Goal: Feedback & Contribution: Leave review/rating

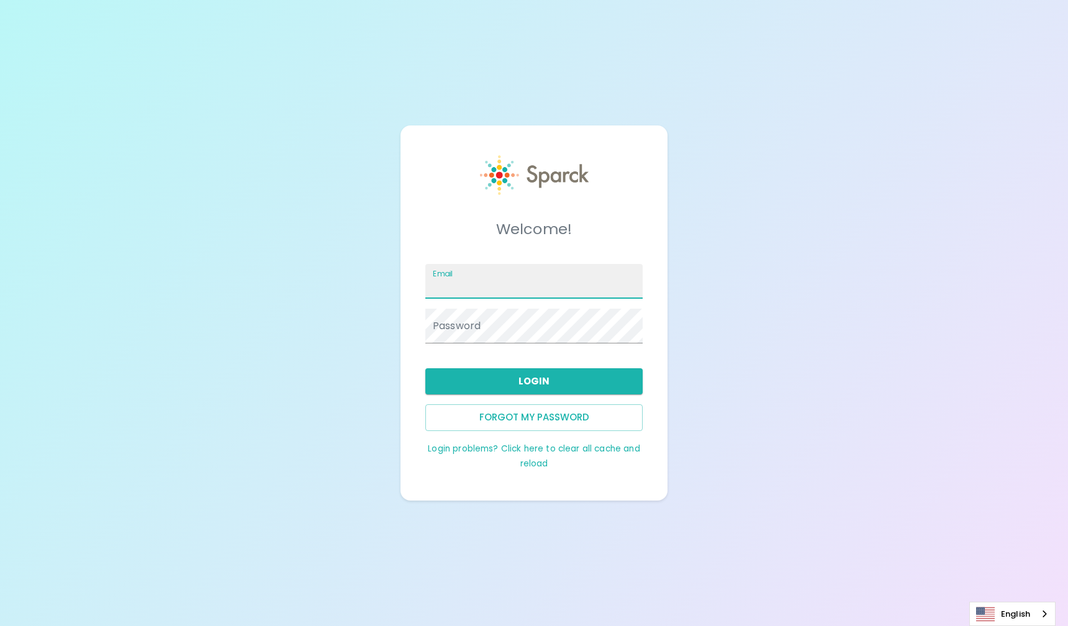
click at [504, 282] on input "Email" at bounding box center [534, 281] width 217 height 35
type input "[PERSON_NAME][EMAIL_ADDRESS][PERSON_NAME][DOMAIN_NAME]"
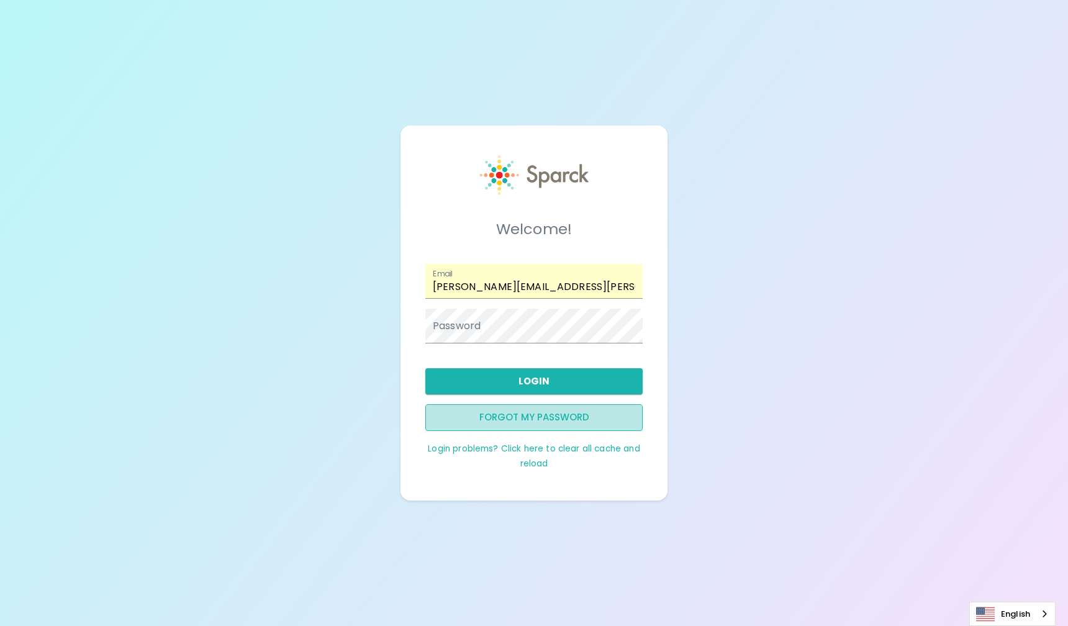
click at [526, 421] on button "Forgot my password" at bounding box center [534, 417] width 217 height 26
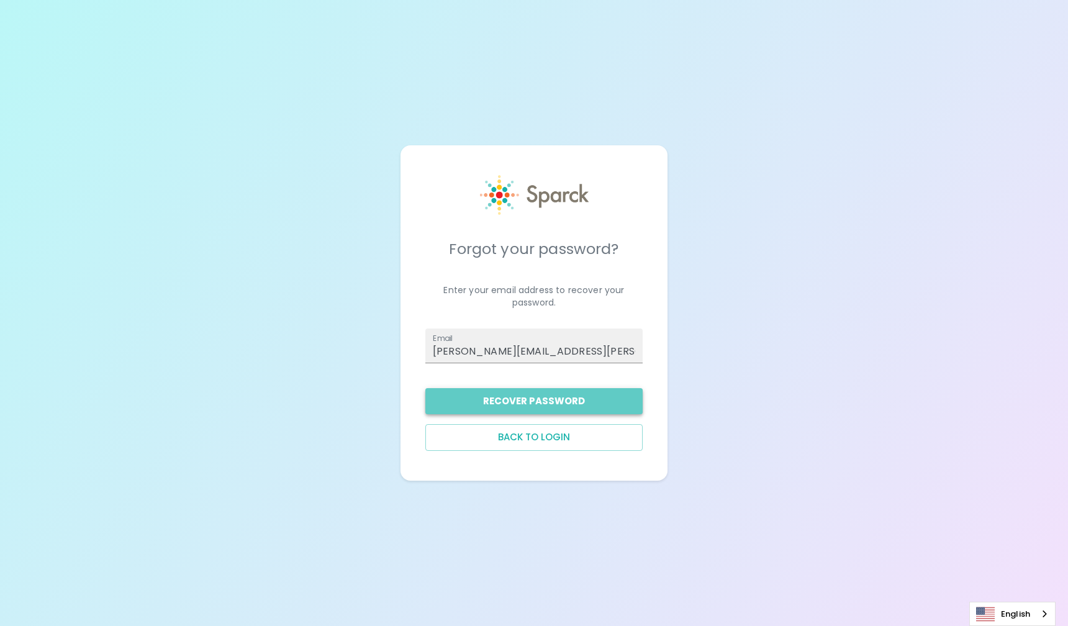
click at [539, 403] on button "Recover Password" at bounding box center [534, 401] width 217 height 26
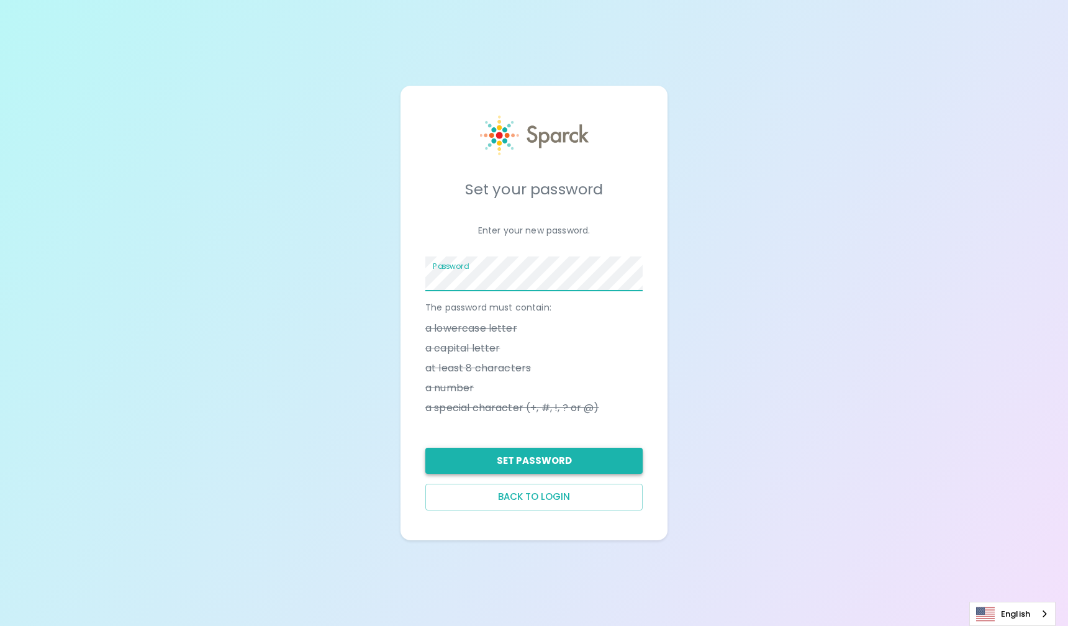
click at [514, 461] on button "Set Password" at bounding box center [534, 461] width 217 height 26
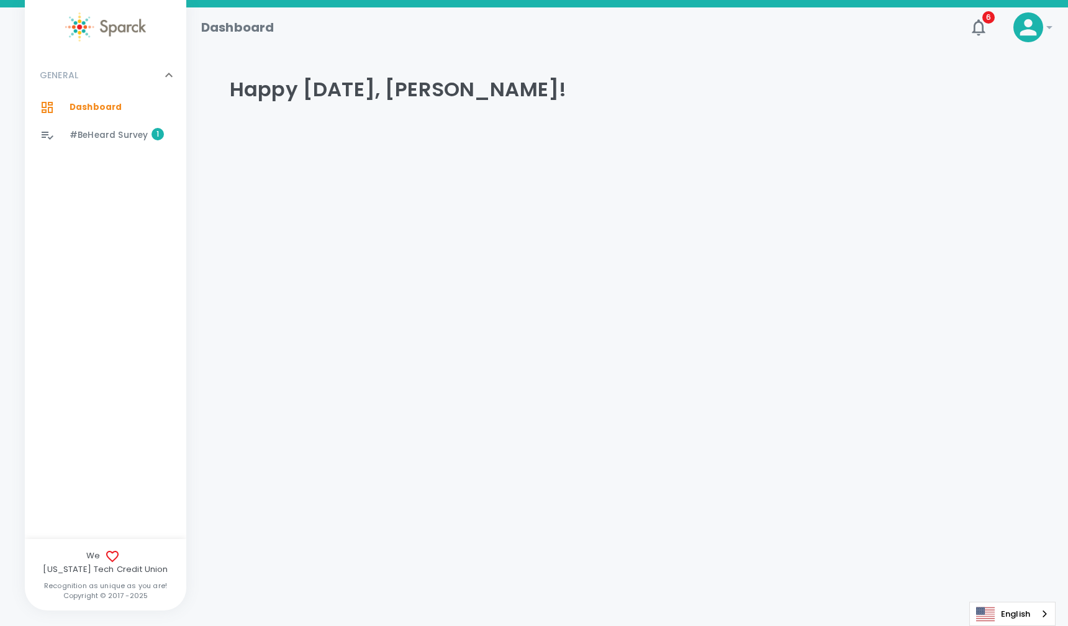
click at [112, 135] on span "#BeHeard Survey" at bounding box center [109, 135] width 78 height 12
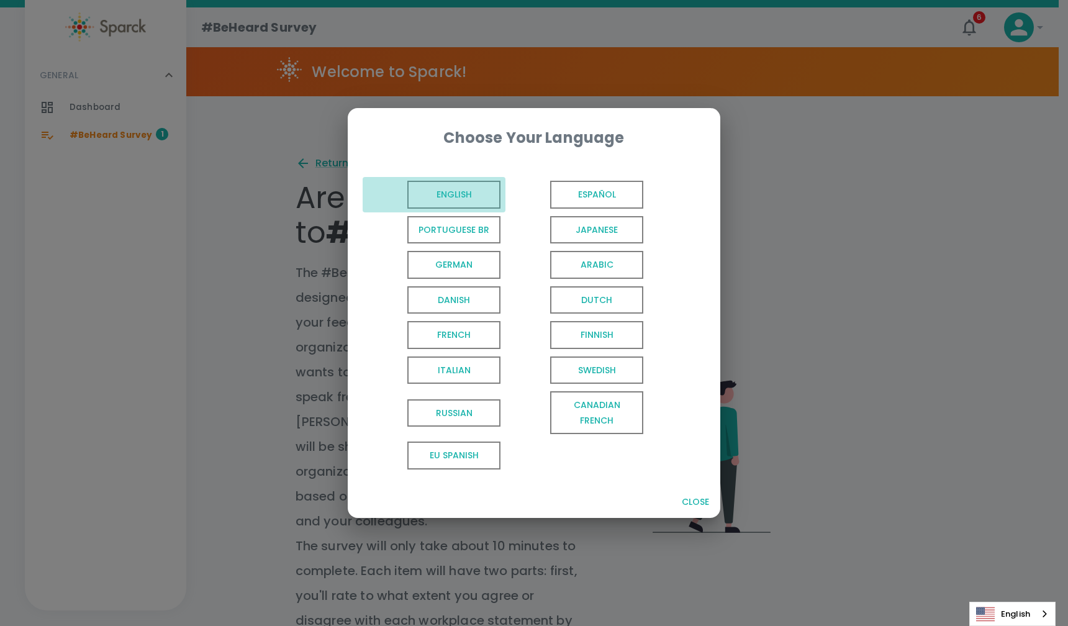
click at [430, 197] on span "English" at bounding box center [454, 195] width 93 height 28
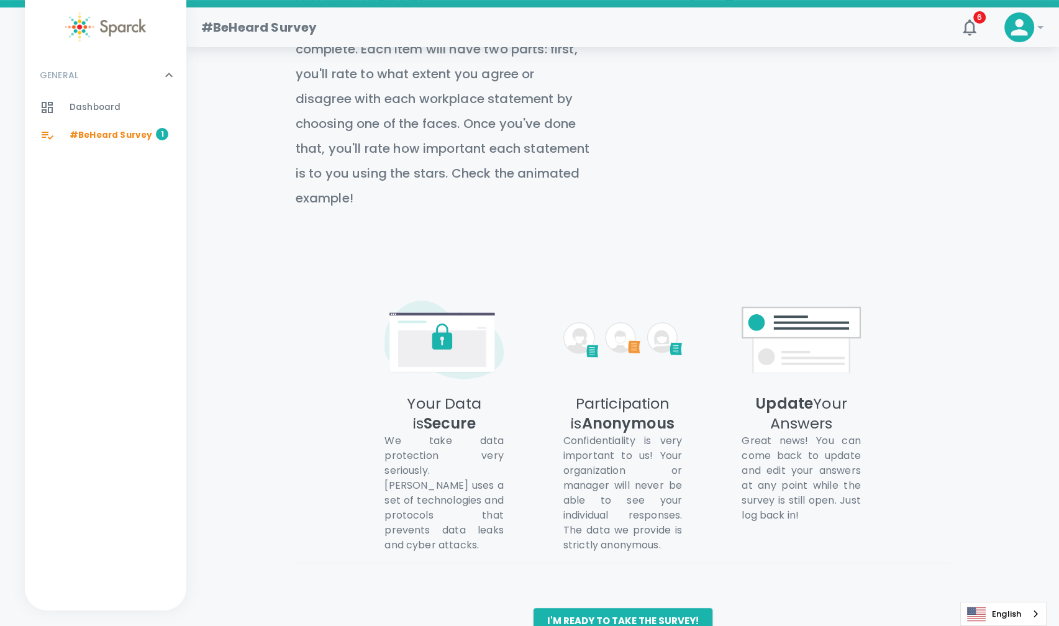
scroll to position [554, 0]
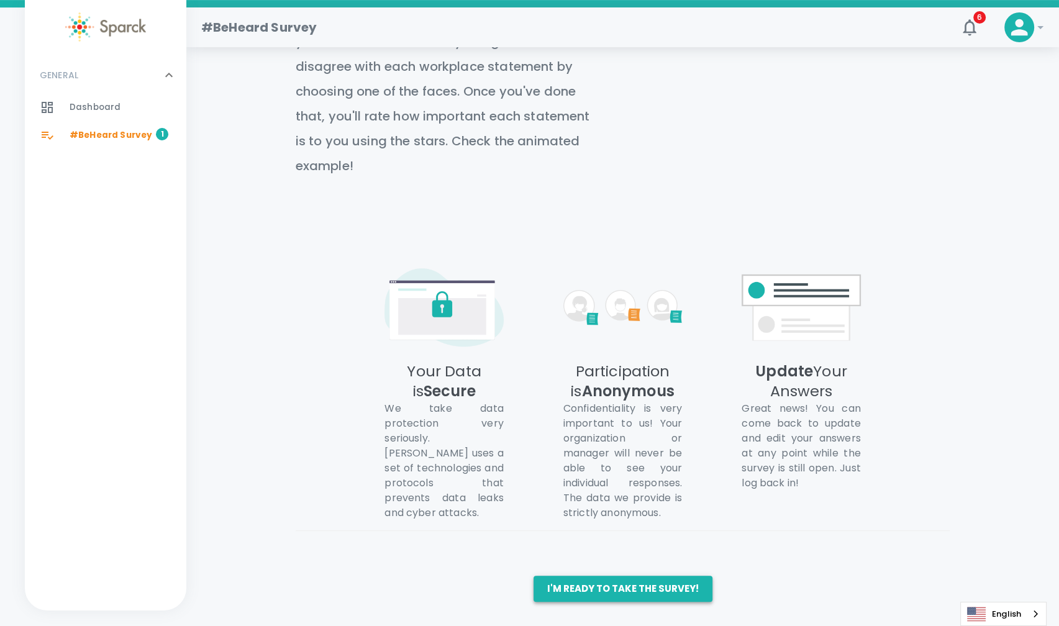
click at [641, 583] on button "I'm ready to take the survey!" at bounding box center [623, 589] width 179 height 26
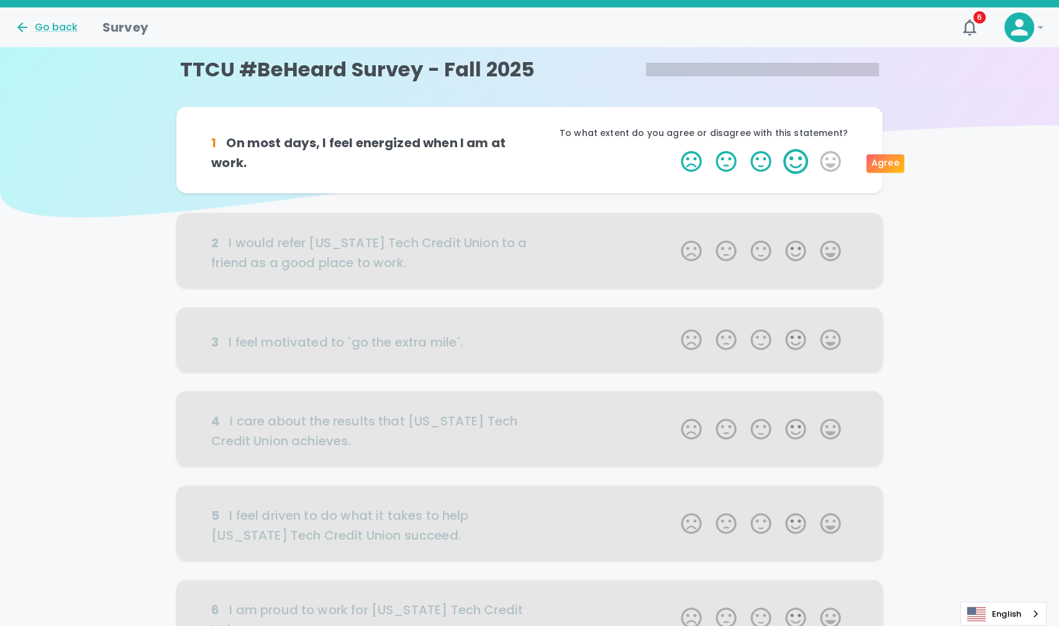
click at [795, 163] on label "4 Stars" at bounding box center [795, 161] width 35 height 25
click at [674, 149] on input "4 Stars" at bounding box center [673, 148] width 1 height 1
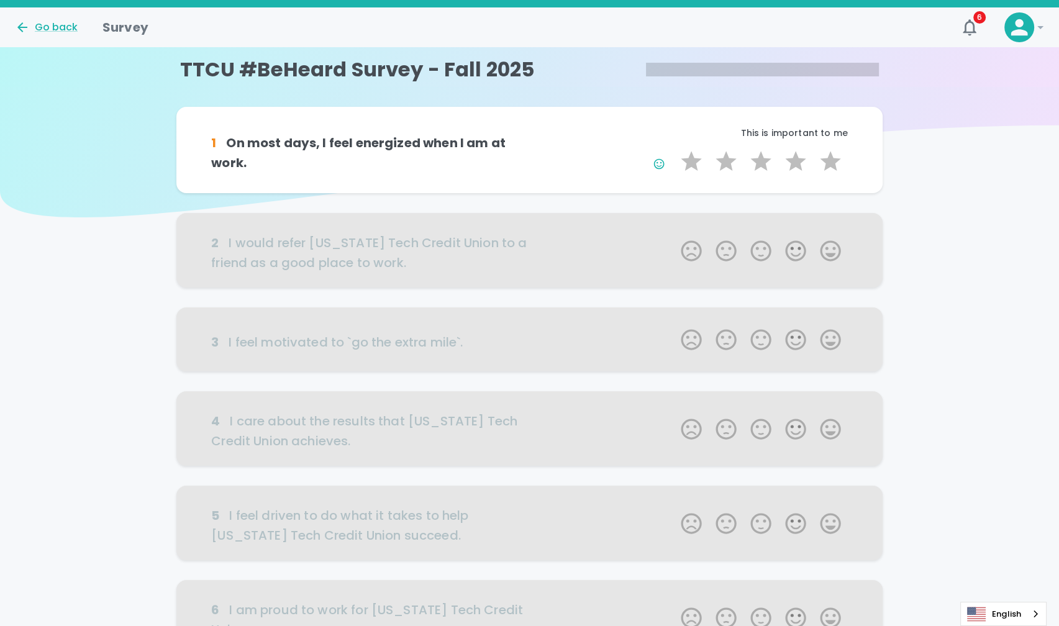
click at [596, 261] on div at bounding box center [529, 250] width 706 height 75
click at [798, 164] on label "4 Stars" at bounding box center [795, 161] width 35 height 25
click at [674, 149] on input "4 Stars" at bounding box center [673, 148] width 1 height 1
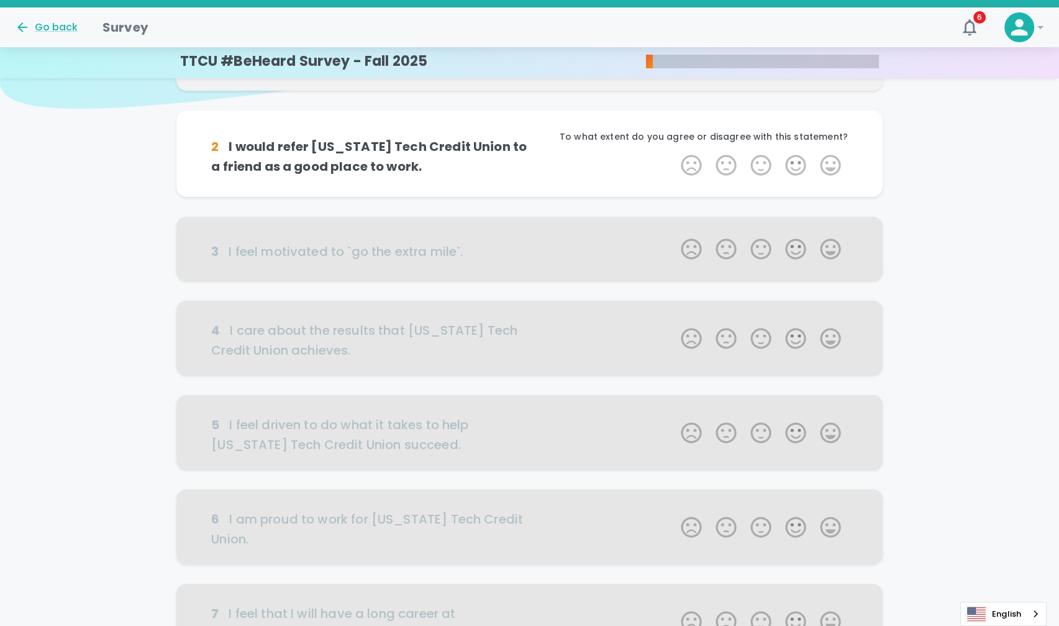
scroll to position [109, 0]
click at [803, 167] on label "4 Stars" at bounding box center [795, 164] width 35 height 25
click at [674, 152] on input "4 Stars" at bounding box center [673, 152] width 1 height 1
click at [803, 167] on label "4 Stars" at bounding box center [795, 164] width 35 height 25
click at [674, 152] on input "4 Stars" at bounding box center [673, 152] width 1 height 1
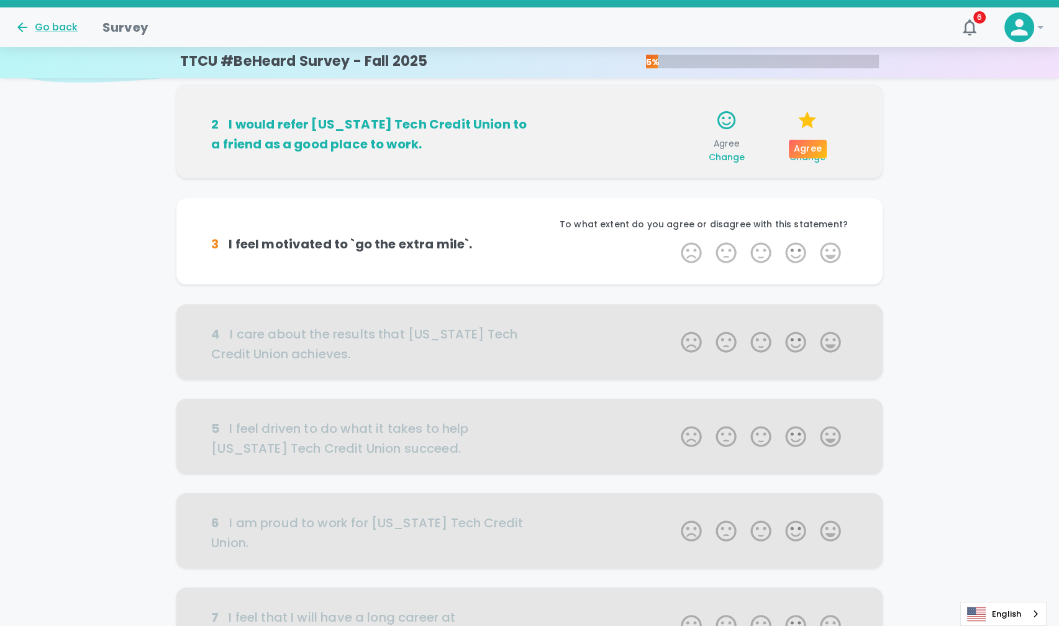
scroll to position [157, 0]
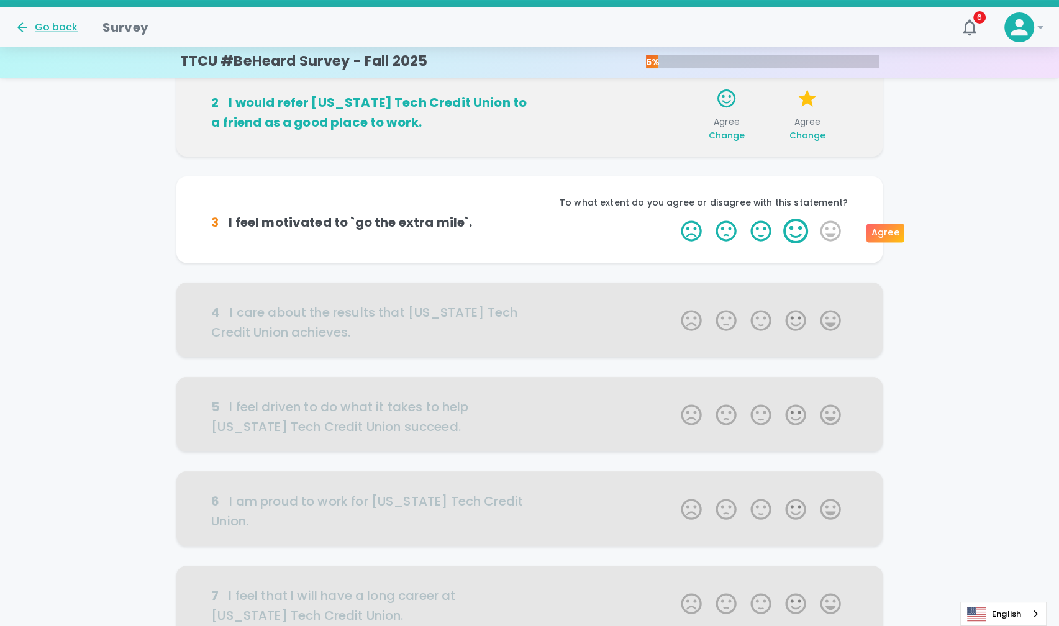
click at [800, 229] on label "4 Stars" at bounding box center [795, 231] width 35 height 25
click at [674, 219] on input "4 Stars" at bounding box center [673, 218] width 1 height 1
click at [800, 229] on label "4 Stars" at bounding box center [795, 231] width 35 height 25
click at [674, 219] on input "4 Stars" at bounding box center [673, 218] width 1 height 1
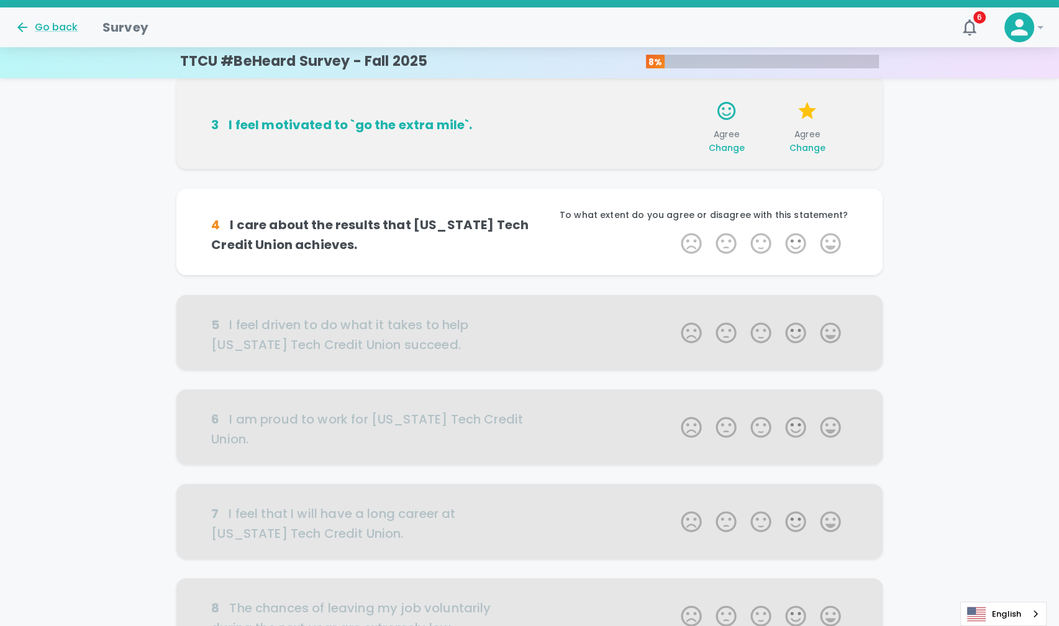
scroll to position [266, 0]
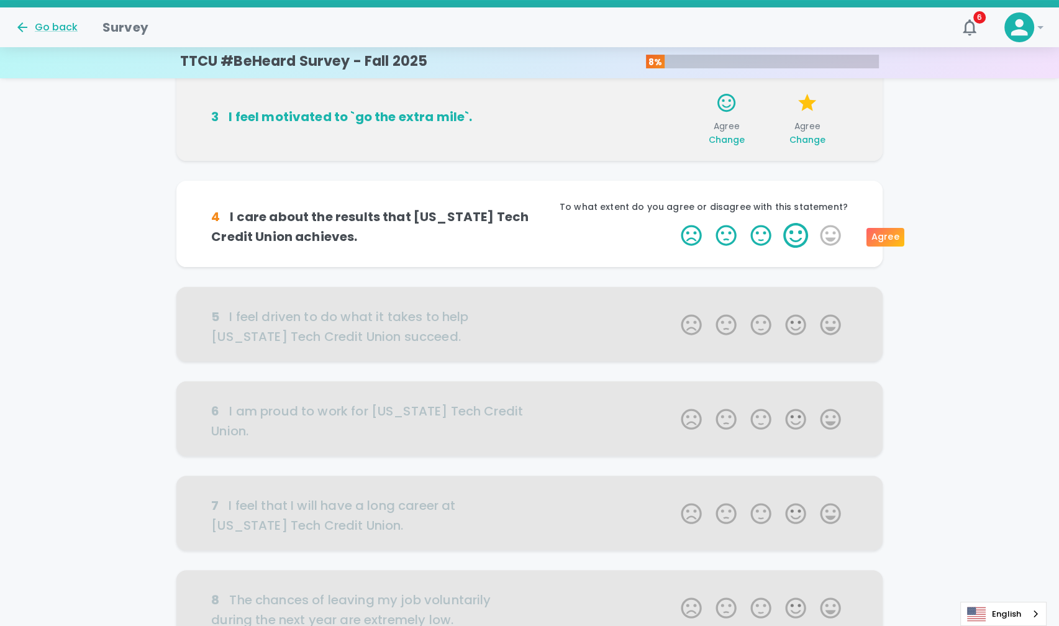
click at [801, 234] on label "4 Stars" at bounding box center [795, 235] width 35 height 25
click at [674, 223] on input "4 Stars" at bounding box center [673, 222] width 1 height 1
click at [801, 234] on label "4 Stars" at bounding box center [795, 235] width 35 height 25
click at [674, 223] on input "4 Stars" at bounding box center [673, 222] width 1 height 1
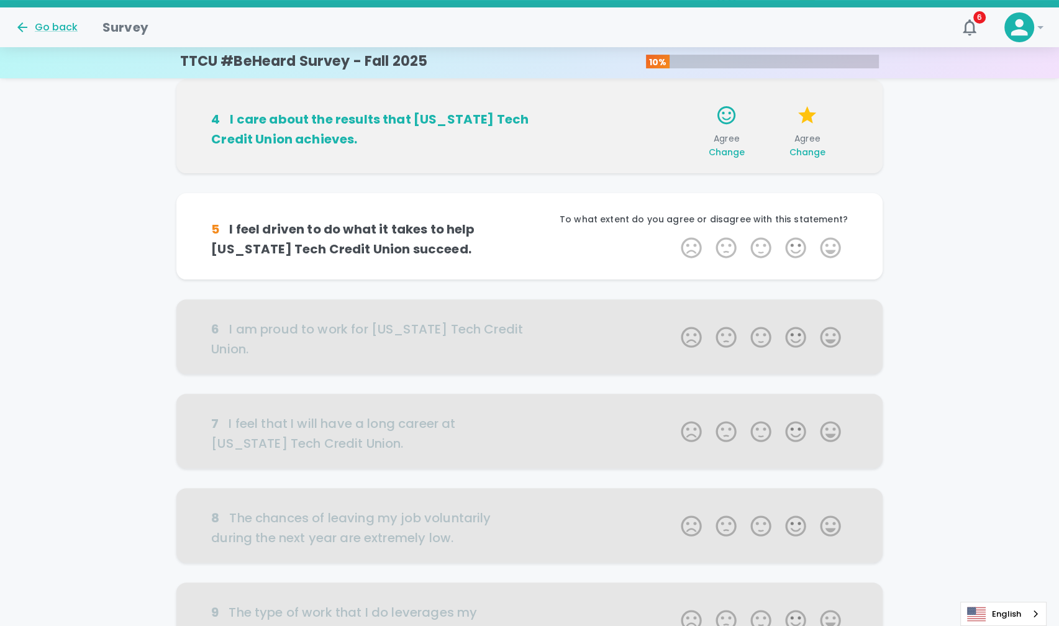
scroll to position [375, 0]
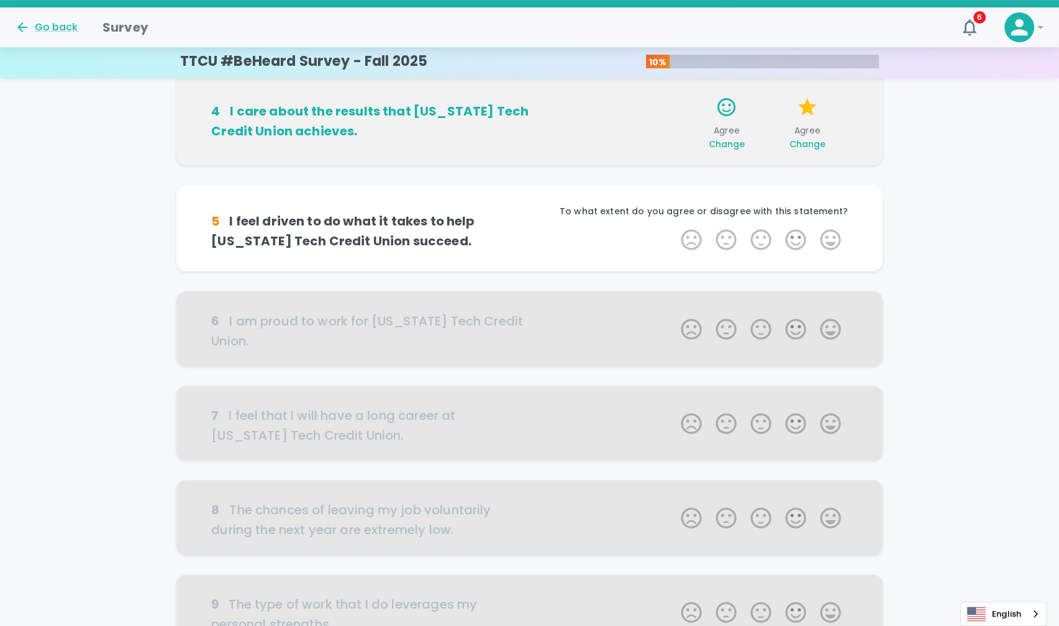
click at [801, 234] on label "4 Stars" at bounding box center [795, 239] width 35 height 25
click at [674, 227] on input "4 Stars" at bounding box center [673, 227] width 1 height 1
click at [801, 234] on label "4 Stars" at bounding box center [795, 239] width 35 height 25
click at [674, 227] on input "4 Stars" at bounding box center [673, 227] width 1 height 1
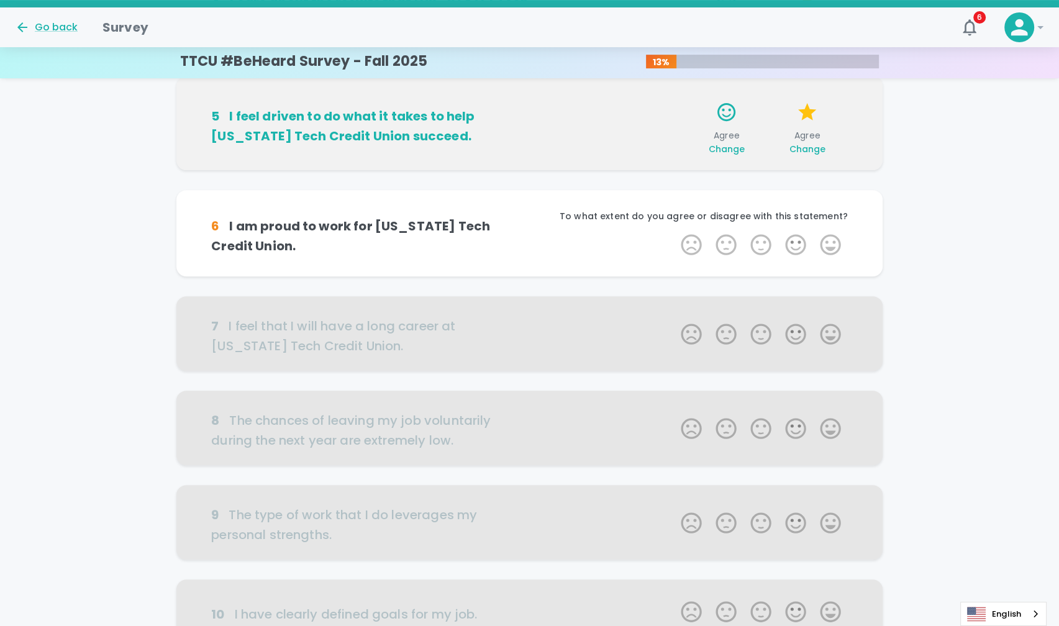
scroll to position [485, 0]
click at [801, 234] on label "4 Stars" at bounding box center [795, 244] width 35 height 25
click at [674, 232] on input "4 Stars" at bounding box center [673, 231] width 1 height 1
click at [800, 245] on label "4 Stars" at bounding box center [795, 244] width 35 height 25
click at [674, 232] on input "4 Stars" at bounding box center [673, 231] width 1 height 1
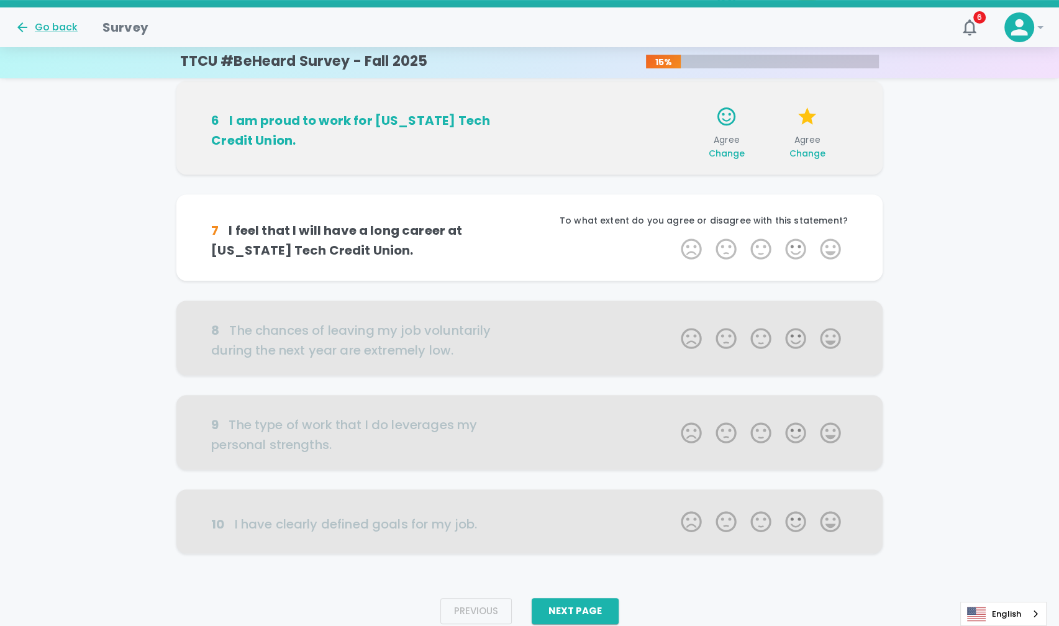
scroll to position [594, 0]
click at [796, 252] on label "4 Stars" at bounding box center [795, 248] width 35 height 25
click at [674, 236] on input "4 Stars" at bounding box center [673, 235] width 1 height 1
click at [796, 252] on label "4 Stars" at bounding box center [795, 248] width 35 height 25
click at [674, 236] on input "4 Stars" at bounding box center [673, 235] width 1 height 1
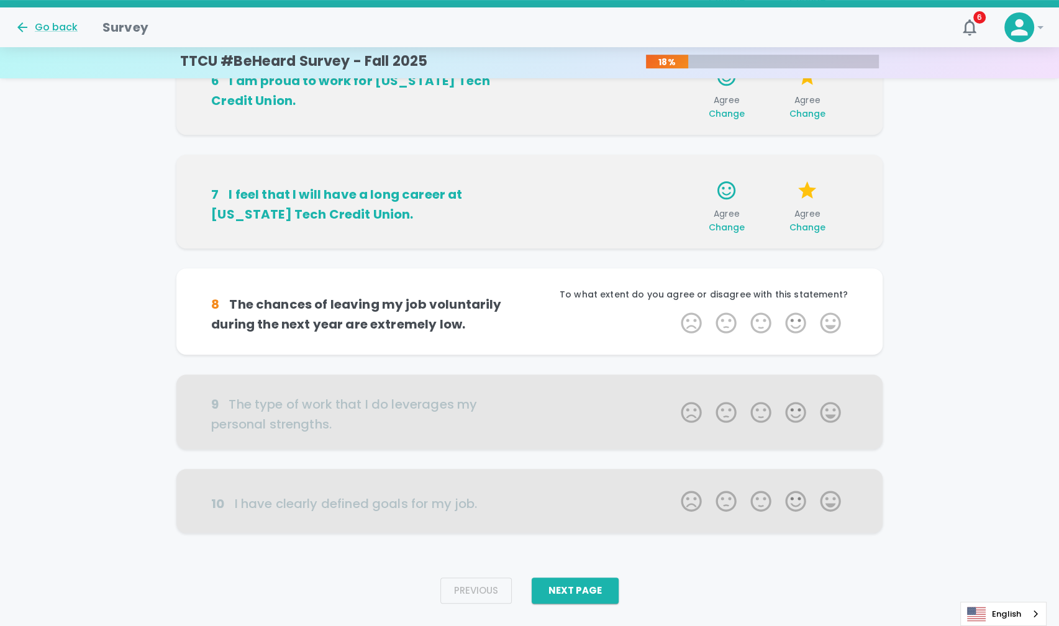
scroll to position [640, 0]
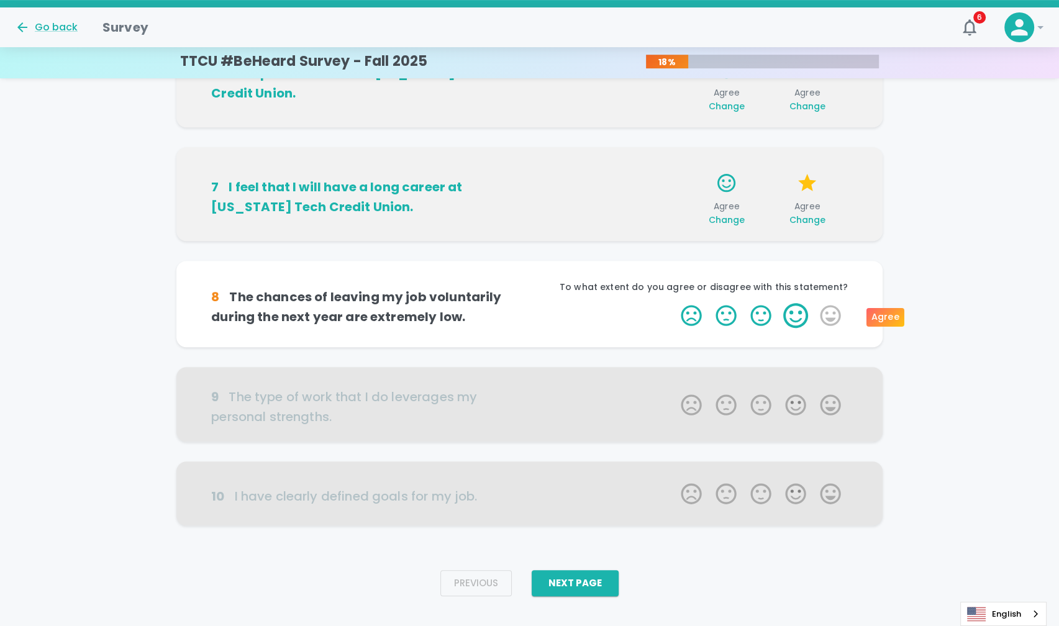
click at [803, 324] on label "4 Stars" at bounding box center [795, 315] width 35 height 25
click at [674, 303] on input "4 Stars" at bounding box center [673, 303] width 1 height 1
click at [803, 324] on label "4 Stars" at bounding box center [795, 315] width 35 height 25
click at [674, 303] on input "4 Stars" at bounding box center [673, 303] width 1 height 1
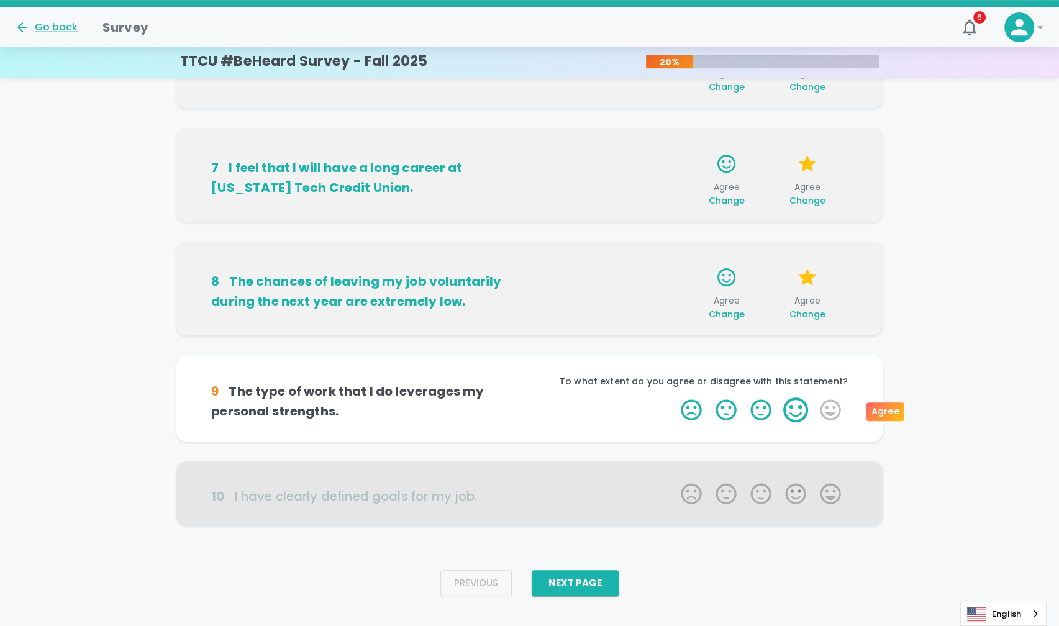
click at [799, 409] on label "4 Stars" at bounding box center [795, 410] width 35 height 25
click at [674, 398] on input "4 Stars" at bounding box center [673, 397] width 1 height 1
click at [799, 409] on label "4 Stars" at bounding box center [795, 410] width 35 height 25
click at [674, 398] on input "4 Stars" at bounding box center [673, 397] width 1 height 1
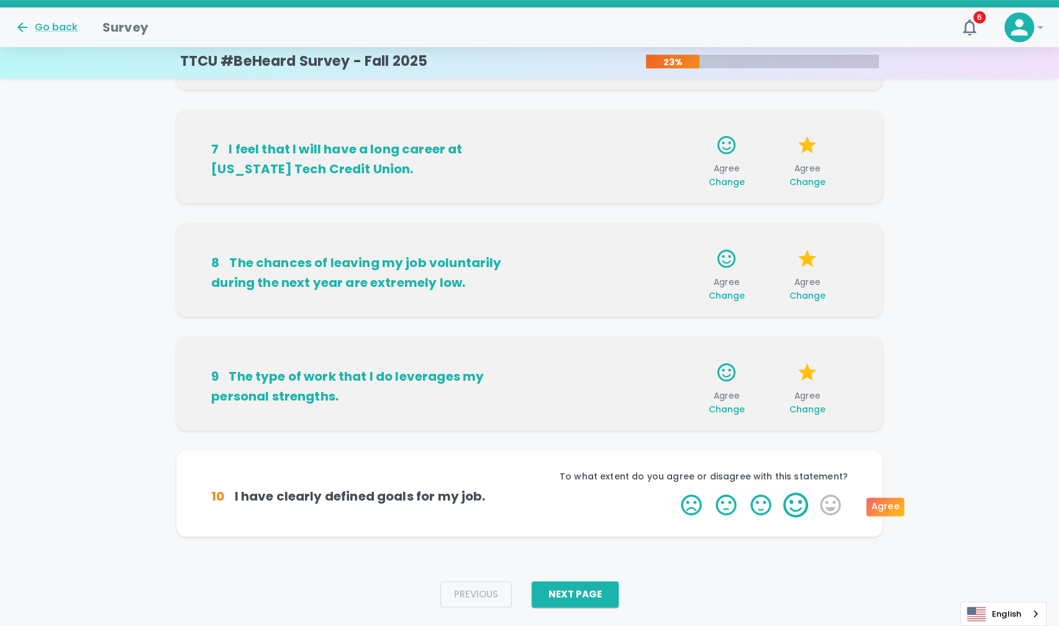
click at [798, 506] on label "4 Stars" at bounding box center [795, 505] width 35 height 25
click at [674, 493] on input "4 Stars" at bounding box center [673, 492] width 1 height 1
click at [798, 506] on label "4 Stars" at bounding box center [795, 505] width 35 height 25
click at [674, 493] on input "4 Stars" at bounding box center [673, 492] width 1 height 1
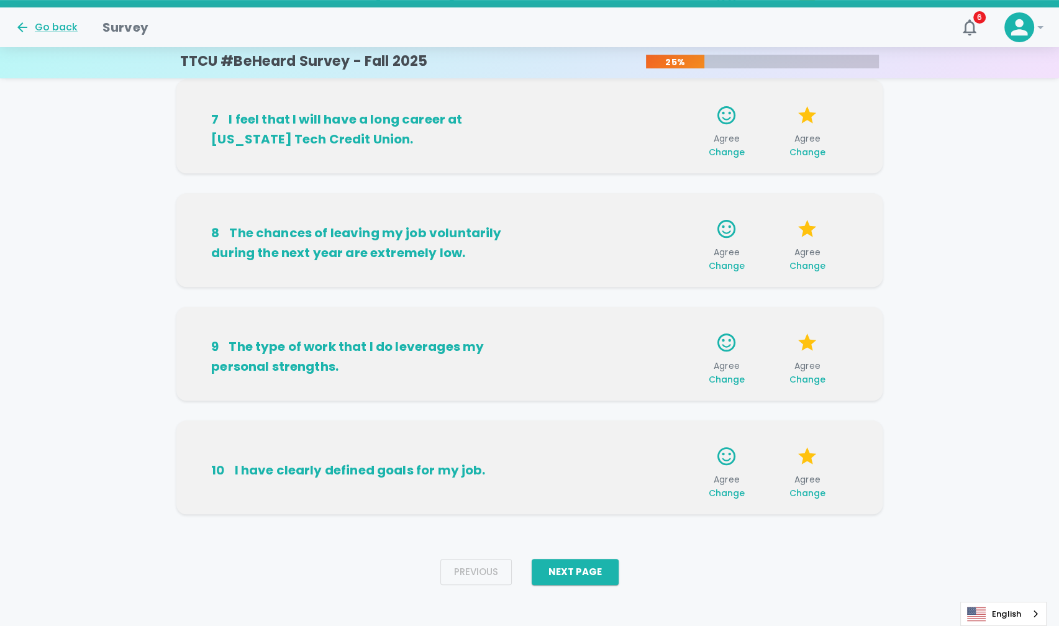
scroll to position [709, 0]
click at [570, 562] on button "Next Page" at bounding box center [575, 571] width 87 height 26
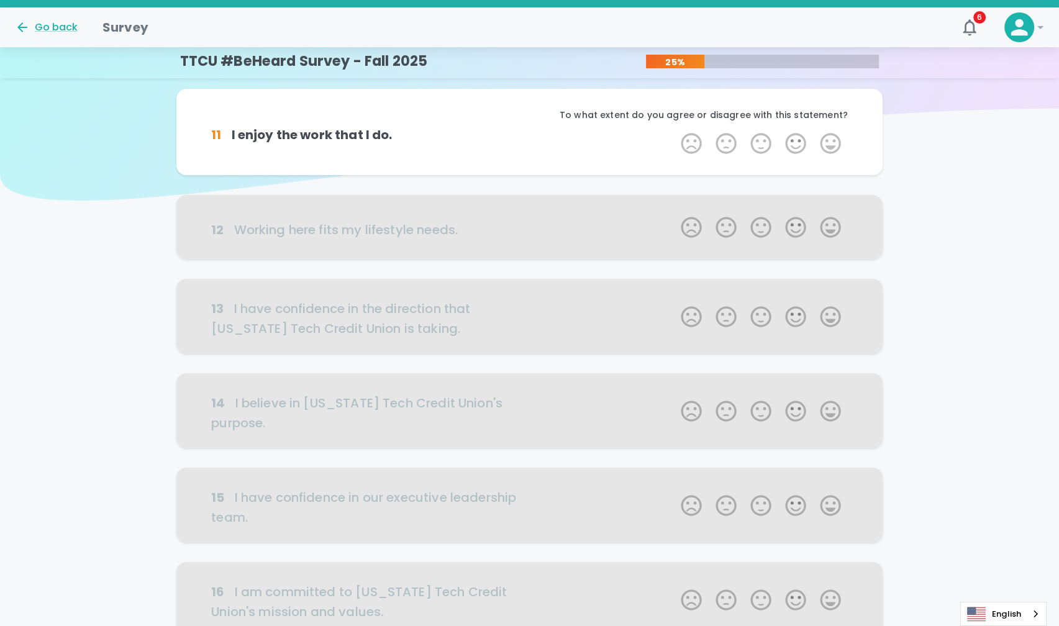
scroll to position [0, 0]
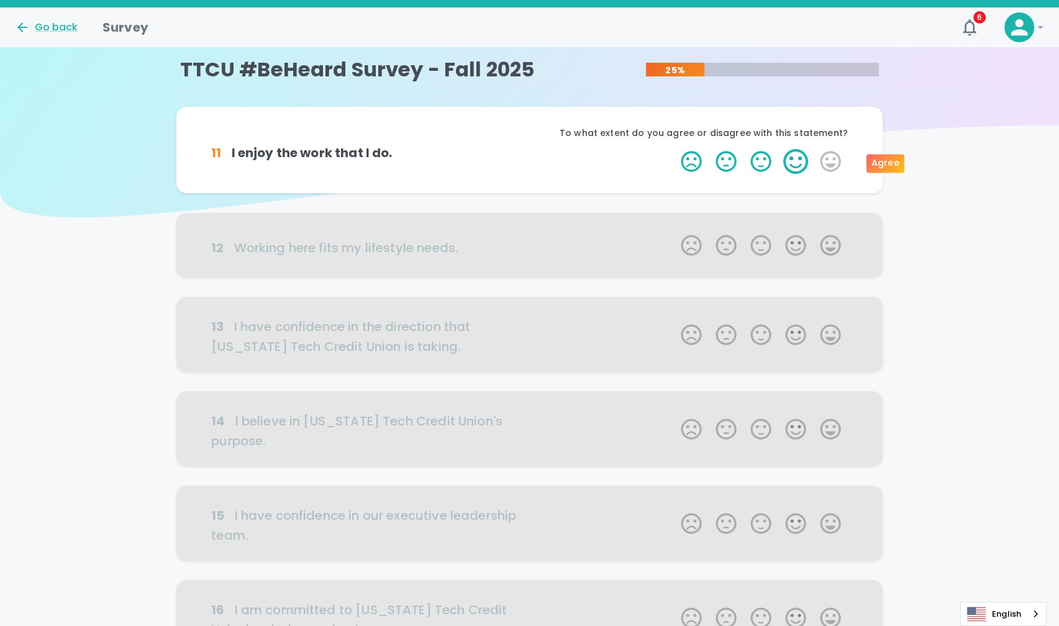
click at [799, 157] on label "4 Stars" at bounding box center [795, 161] width 35 height 25
click at [674, 149] on input "4 Stars" at bounding box center [673, 148] width 1 height 1
click at [799, 157] on label "4 Stars" at bounding box center [795, 161] width 35 height 25
click at [674, 149] on input "4 Stars" at bounding box center [673, 148] width 1 height 1
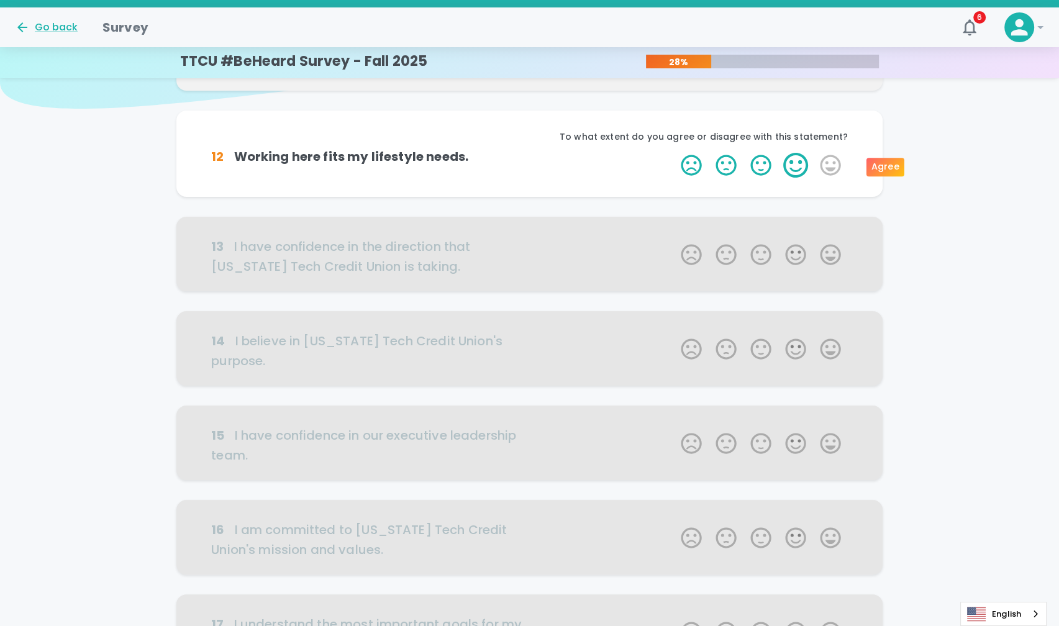
scroll to position [109, 0]
click at [799, 160] on label "4 Stars" at bounding box center [795, 164] width 35 height 25
click at [674, 152] on input "4 Stars" at bounding box center [673, 152] width 1 height 1
click at [799, 160] on label "4 Stars" at bounding box center [795, 164] width 35 height 25
click at [674, 152] on input "4 Stars" at bounding box center [673, 152] width 1 height 1
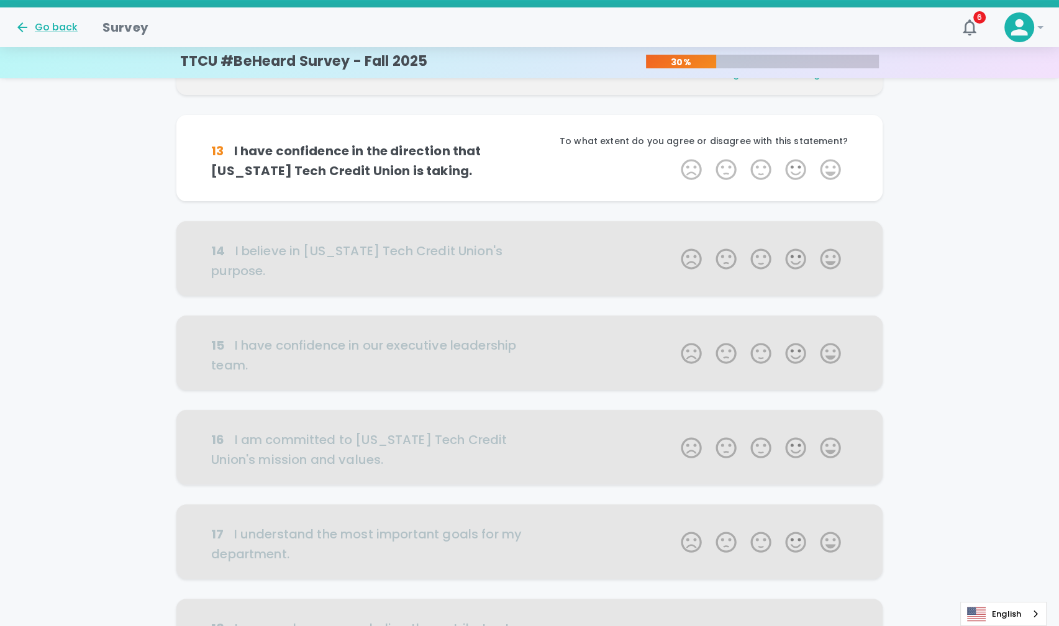
scroll to position [219, 0]
click at [798, 181] on div "1 Star 2 Stars 3 Stars 4 Stars 5 Stars Empty" at bounding box center [761, 171] width 174 height 29
click at [796, 172] on label "4 Stars" at bounding box center [795, 169] width 35 height 25
click at [674, 157] on input "4 Stars" at bounding box center [673, 156] width 1 height 1
click at [796, 172] on label "4 Stars" at bounding box center [795, 169] width 35 height 25
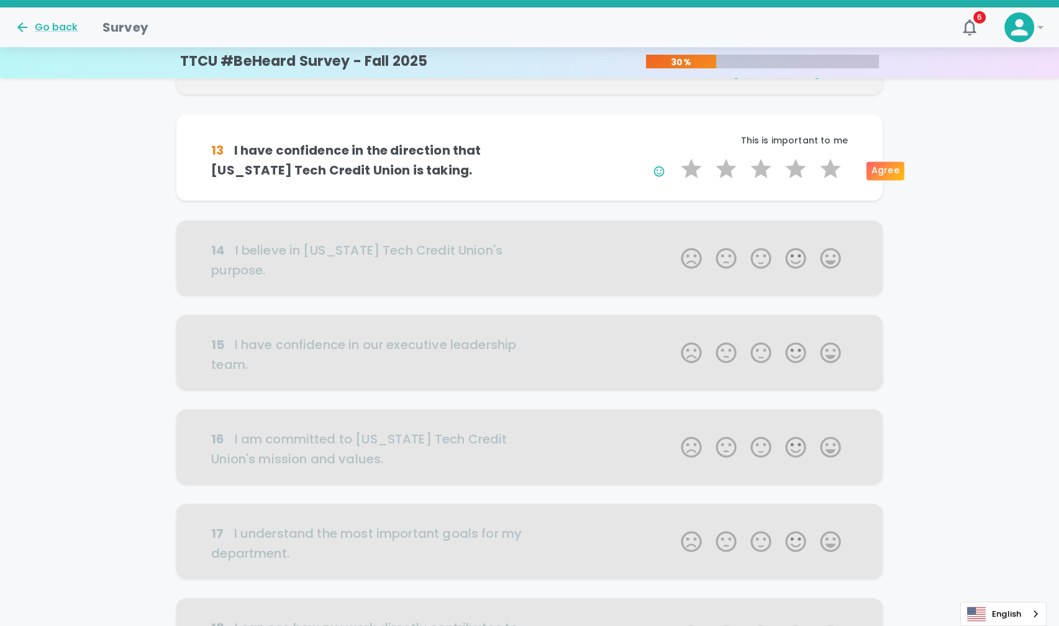
click at [674, 157] on input "4 Stars" at bounding box center [673, 156] width 1 height 1
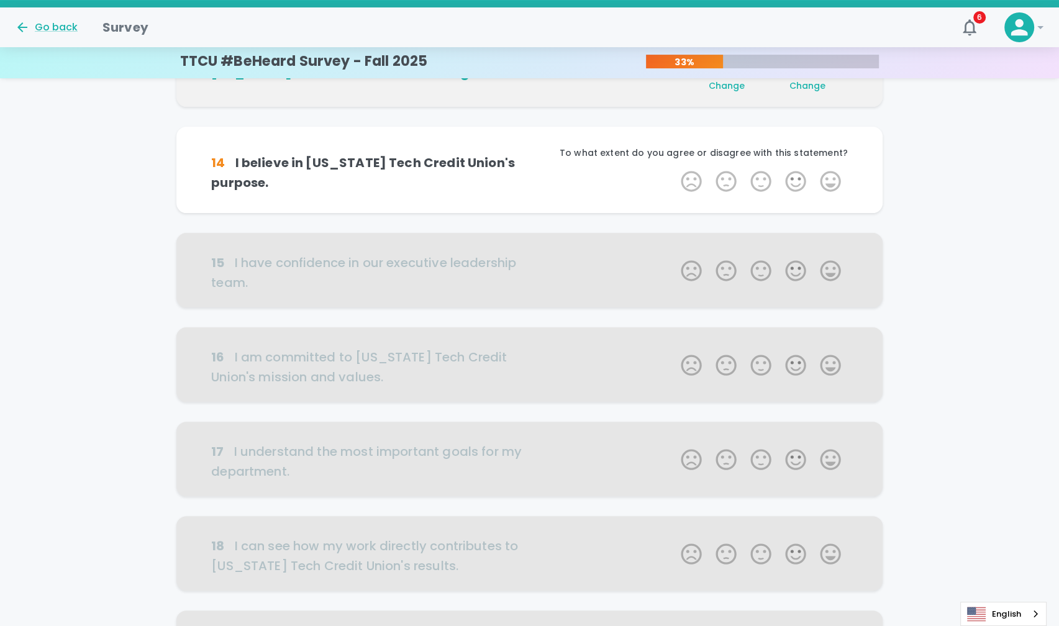
scroll to position [328, 0]
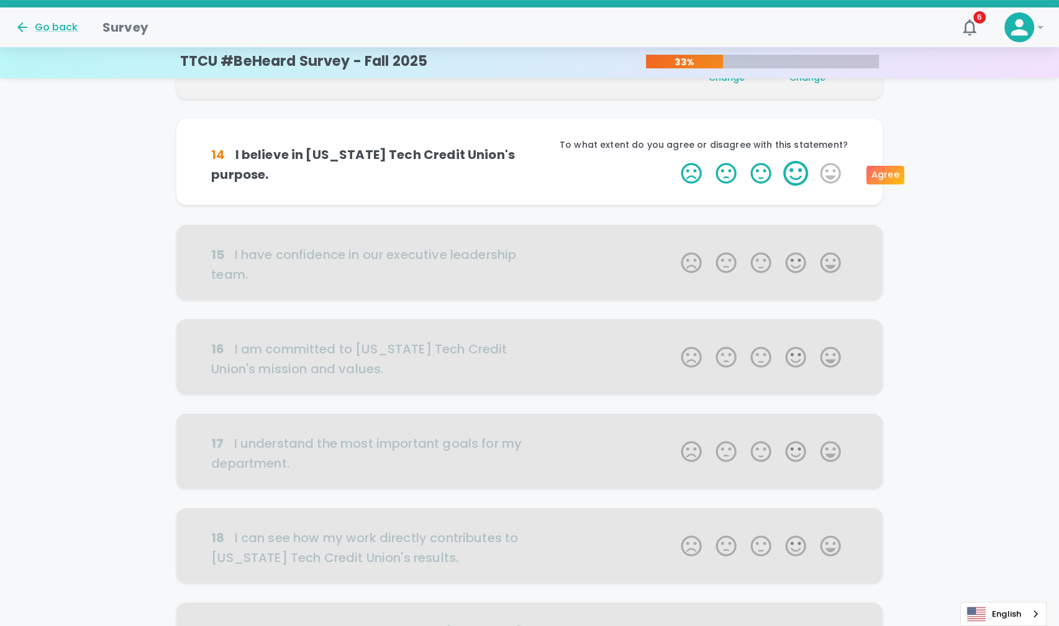
click at [796, 174] on label "4 Stars" at bounding box center [795, 173] width 35 height 25
click at [674, 161] on input "4 Stars" at bounding box center [673, 160] width 1 height 1
click at [796, 174] on label "4 Stars" at bounding box center [795, 173] width 35 height 25
click at [674, 161] on input "4 Stars" at bounding box center [673, 160] width 1 height 1
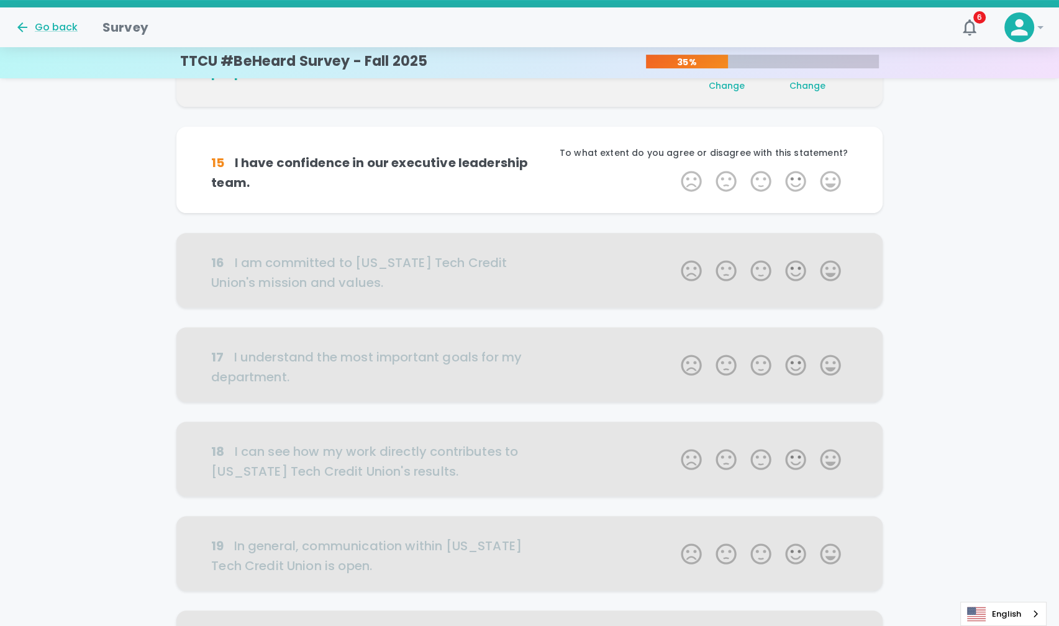
scroll to position [437, 0]
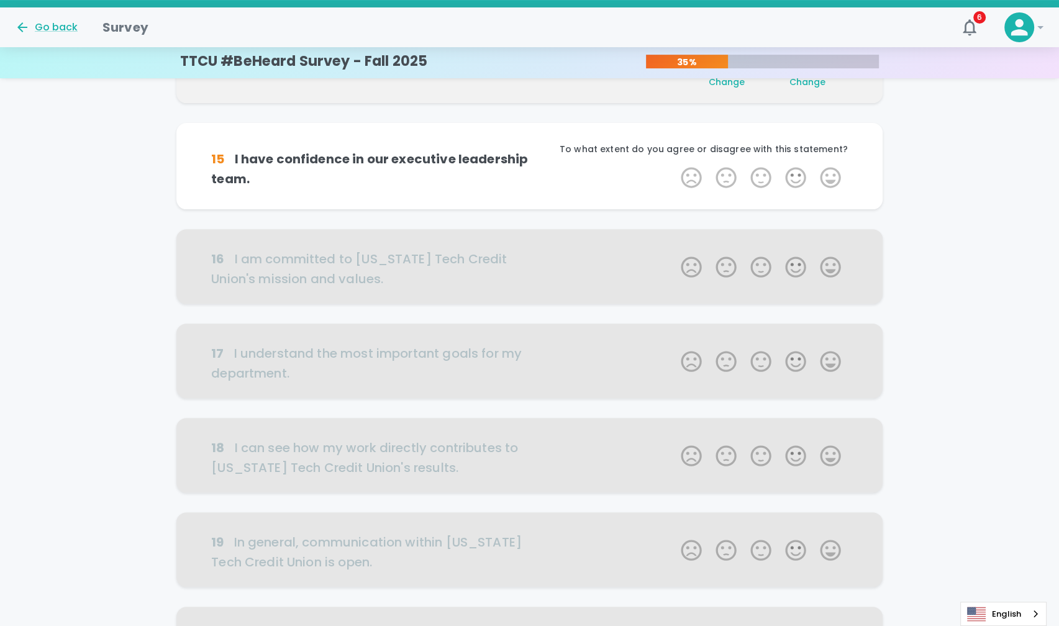
click at [796, 174] on label "4 Stars" at bounding box center [795, 177] width 35 height 25
click at [674, 165] on input "4 Stars" at bounding box center [673, 165] width 1 height 1
click at [796, 174] on label "4 Stars" at bounding box center [795, 177] width 35 height 25
click at [674, 165] on input "4 Stars" at bounding box center [673, 165] width 1 height 1
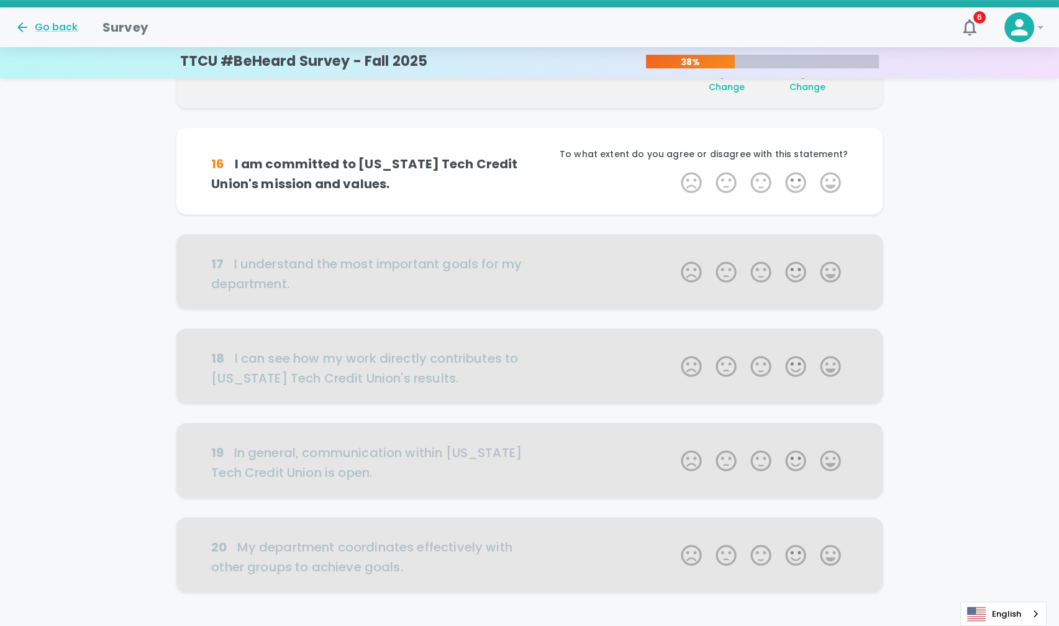
scroll to position [547, 0]
click at [800, 183] on label "4 Stars" at bounding box center [795, 182] width 35 height 25
click at [674, 170] on input "4 Stars" at bounding box center [673, 169] width 1 height 1
click at [800, 183] on label "4 Stars" at bounding box center [795, 182] width 35 height 25
click at [674, 170] on input "4 Stars" at bounding box center [673, 169] width 1 height 1
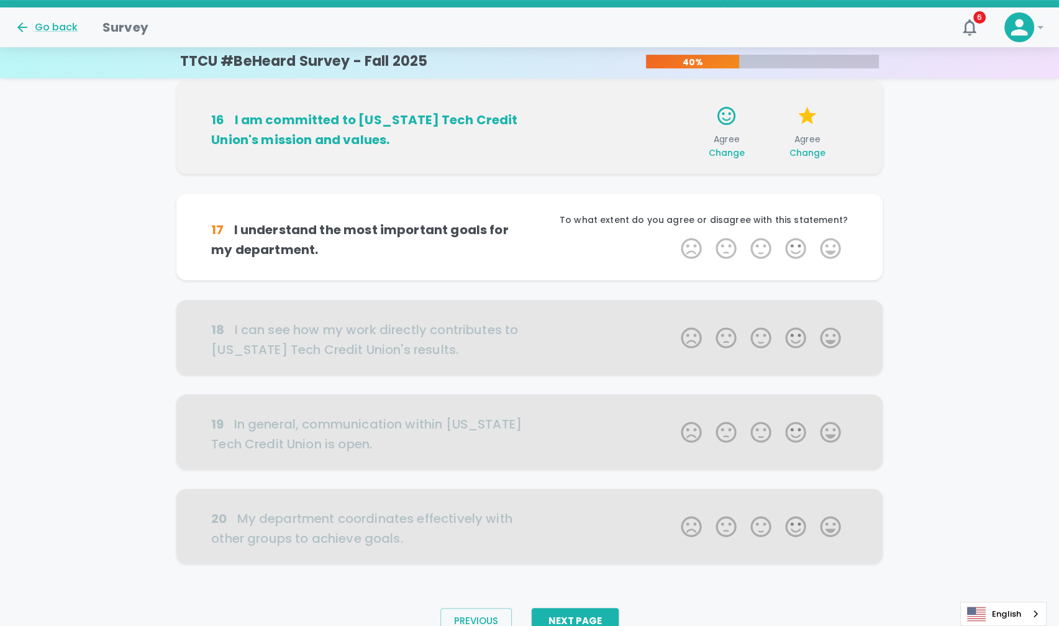
scroll to position [632, 0]
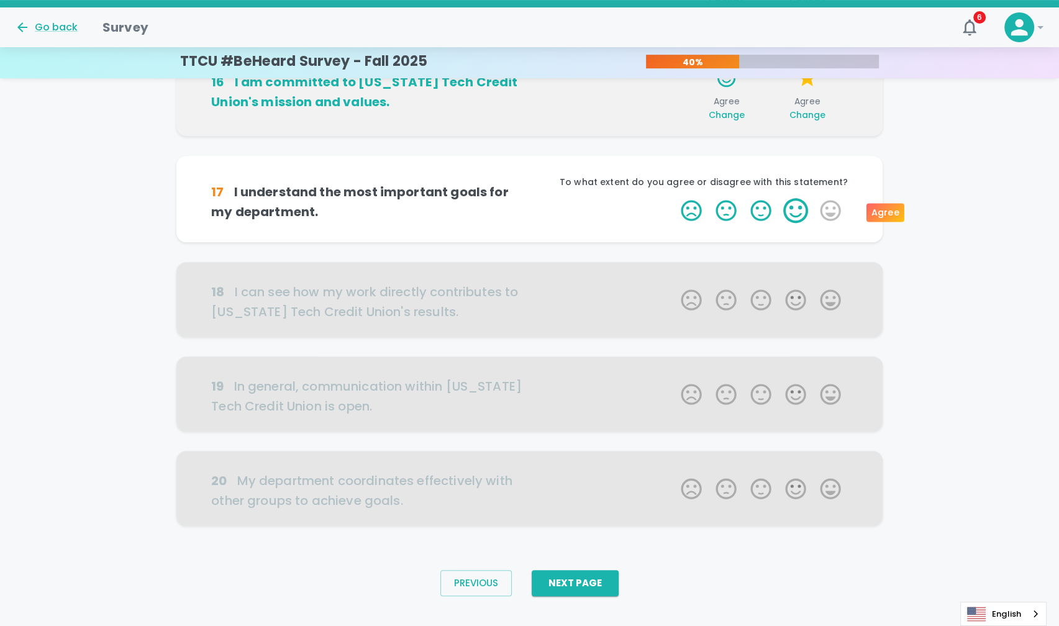
click at [803, 212] on label "4 Stars" at bounding box center [795, 210] width 35 height 25
click at [674, 198] on input "4 Stars" at bounding box center [673, 198] width 1 height 1
click at [803, 212] on label "4 Stars" at bounding box center [795, 210] width 35 height 25
click at [674, 198] on input "4 Stars" at bounding box center [673, 198] width 1 height 1
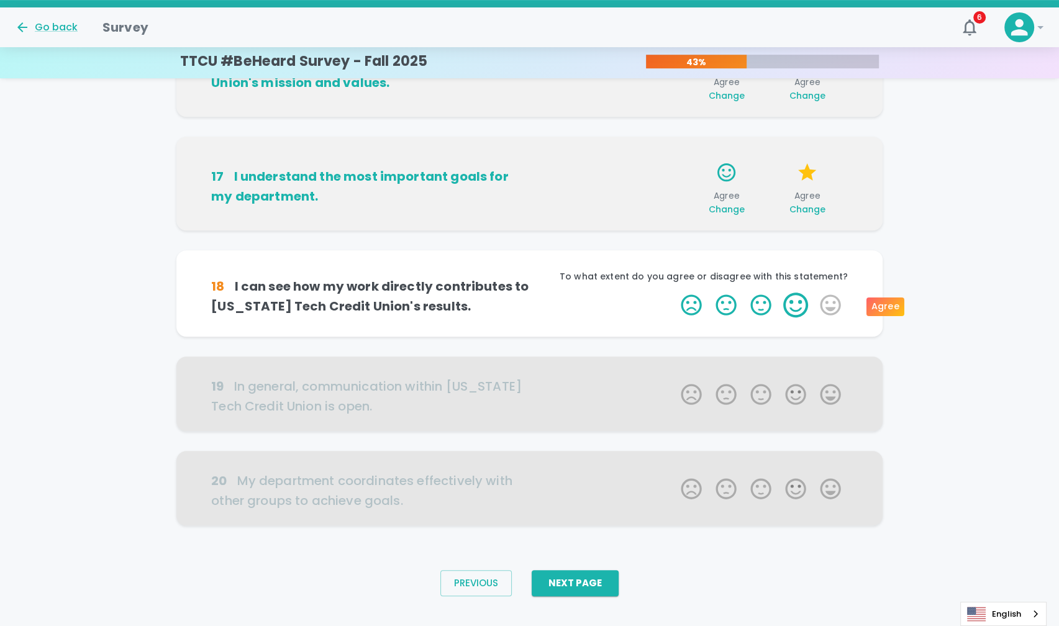
click at [798, 303] on label "4 Stars" at bounding box center [795, 305] width 35 height 25
click at [674, 293] on input "4 Stars" at bounding box center [673, 292] width 1 height 1
click at [798, 303] on label "4 Stars" at bounding box center [795, 305] width 35 height 25
click at [674, 293] on input "4 Stars" at bounding box center [673, 292] width 1 height 1
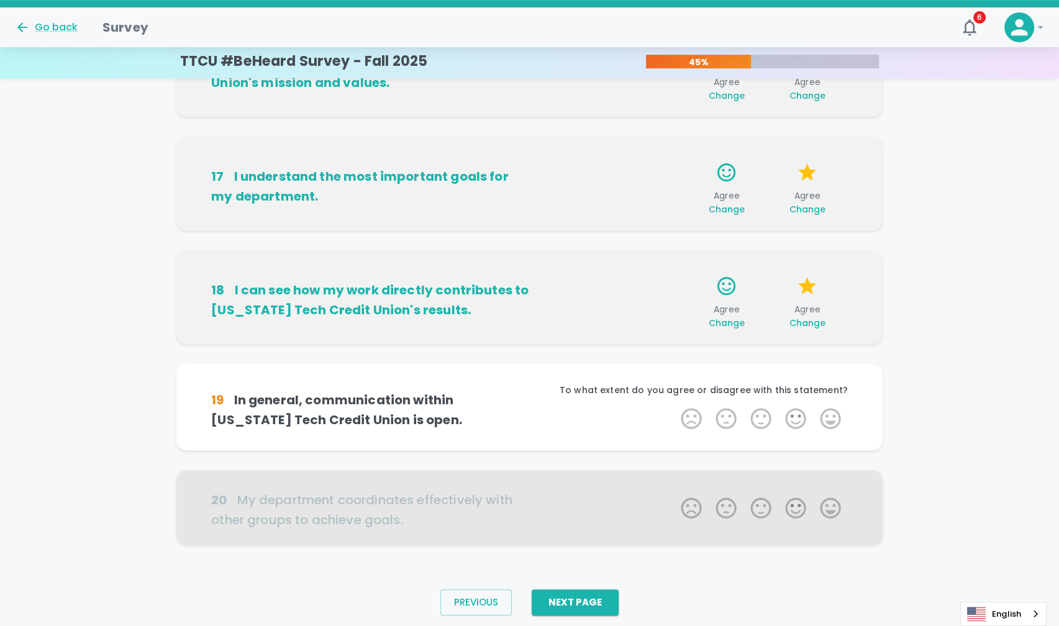
scroll to position [671, 0]
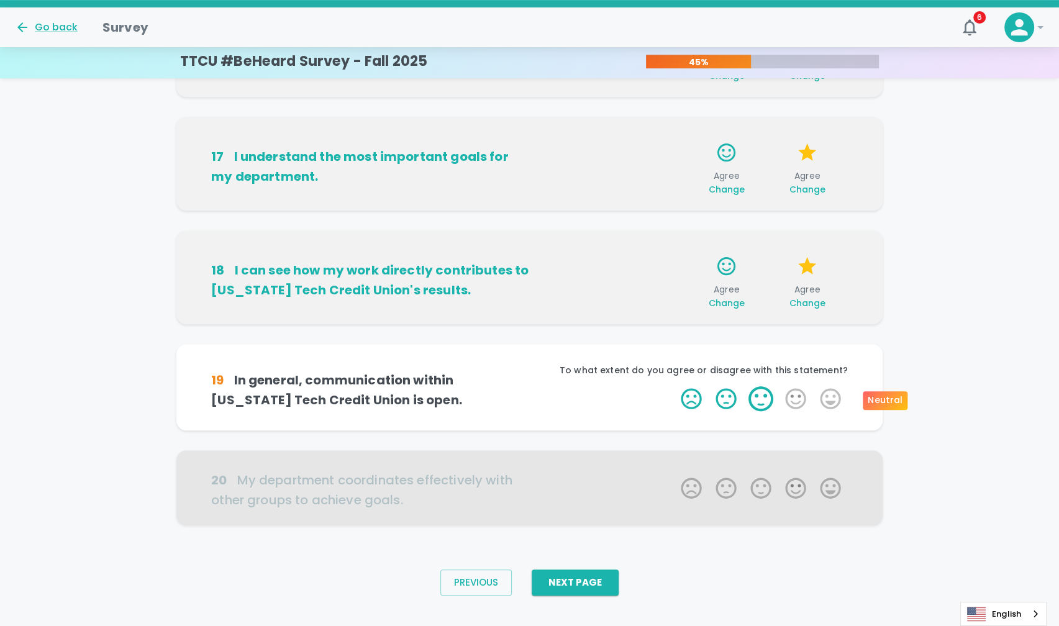
click at [765, 398] on label "3 Stars" at bounding box center [761, 398] width 35 height 25
click at [674, 386] on input "3 Stars" at bounding box center [673, 386] width 1 height 1
click at [765, 404] on label "3 Stars" at bounding box center [761, 398] width 35 height 25
click at [674, 386] on input "3 Stars" at bounding box center [673, 386] width 1 height 1
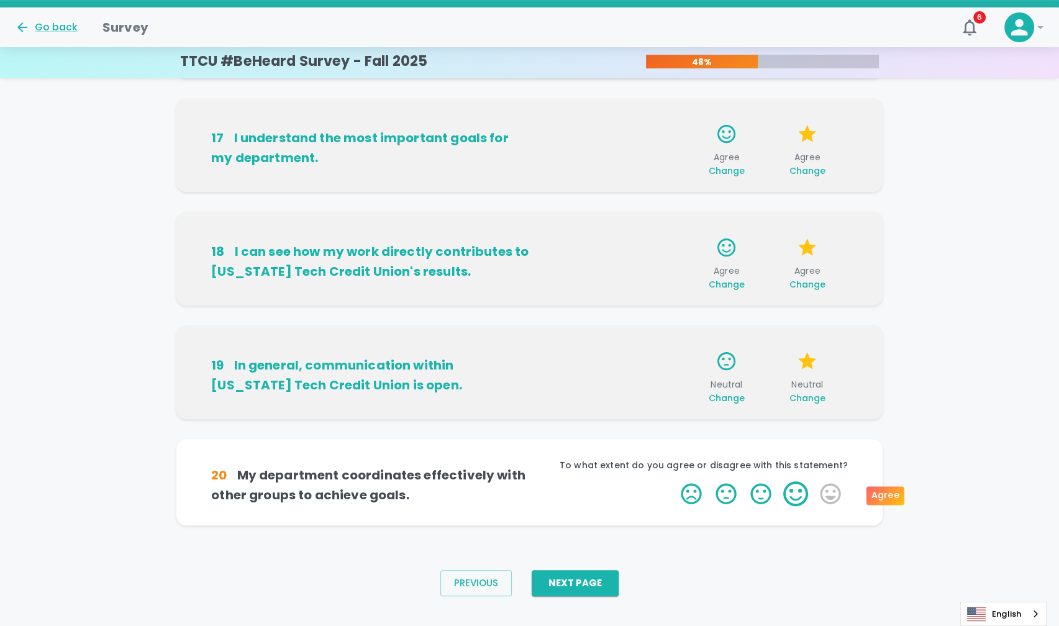
click at [800, 495] on label "4 Stars" at bounding box center [795, 493] width 35 height 25
click at [674, 481] on input "4 Stars" at bounding box center [673, 481] width 1 height 1
click at [800, 495] on label "4 Stars" at bounding box center [795, 493] width 35 height 25
click at [674, 481] on input "4 Stars" at bounding box center [673, 481] width 1 height 1
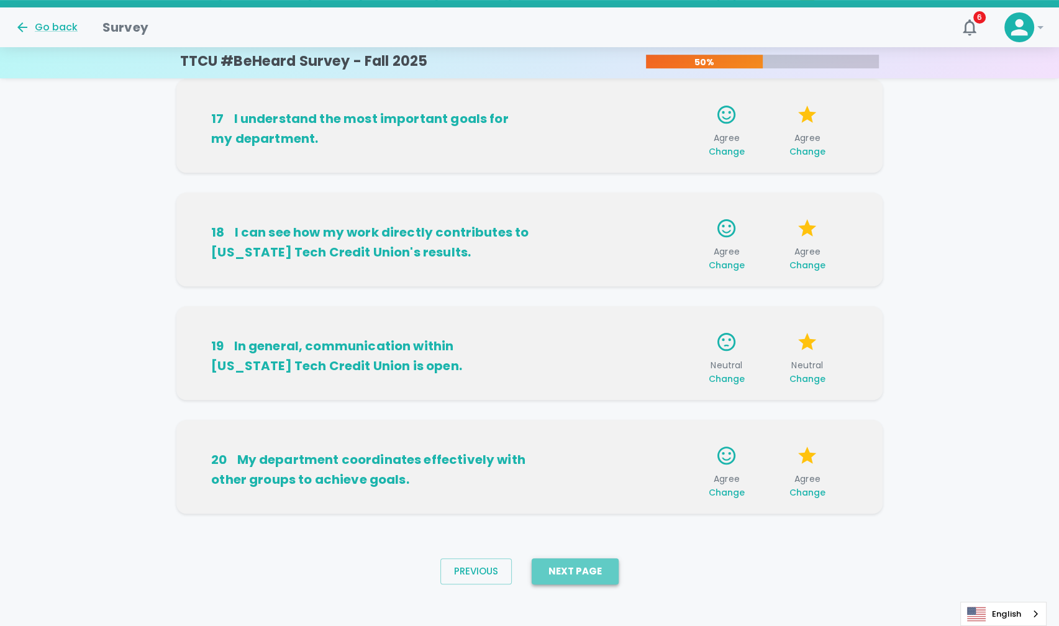
click at [572, 567] on button "Next Page" at bounding box center [575, 571] width 87 height 26
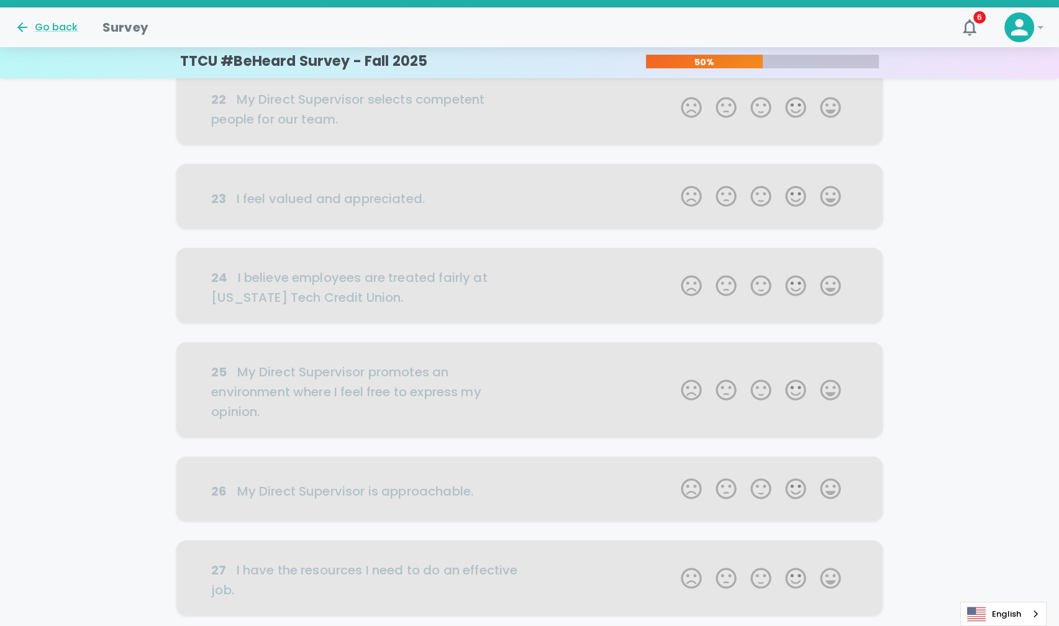
scroll to position [0, 0]
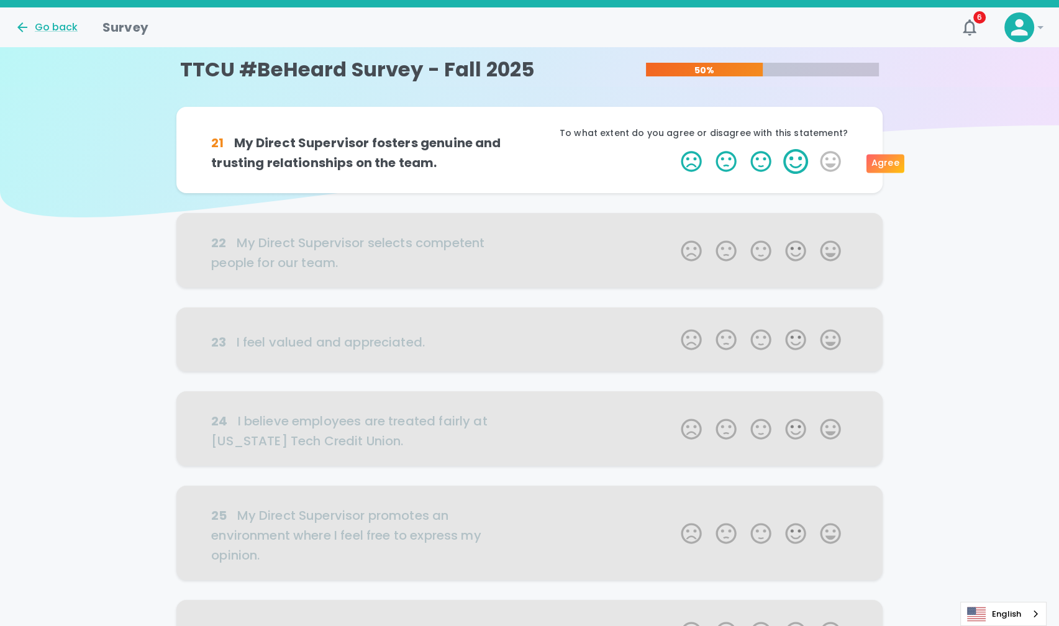
click at [800, 162] on label "4 Stars" at bounding box center [795, 161] width 35 height 25
click at [674, 149] on input "4 Stars" at bounding box center [673, 148] width 1 height 1
click at [800, 162] on label "4 Stars" at bounding box center [795, 161] width 35 height 25
click at [674, 149] on input "4 Stars" at bounding box center [673, 148] width 1 height 1
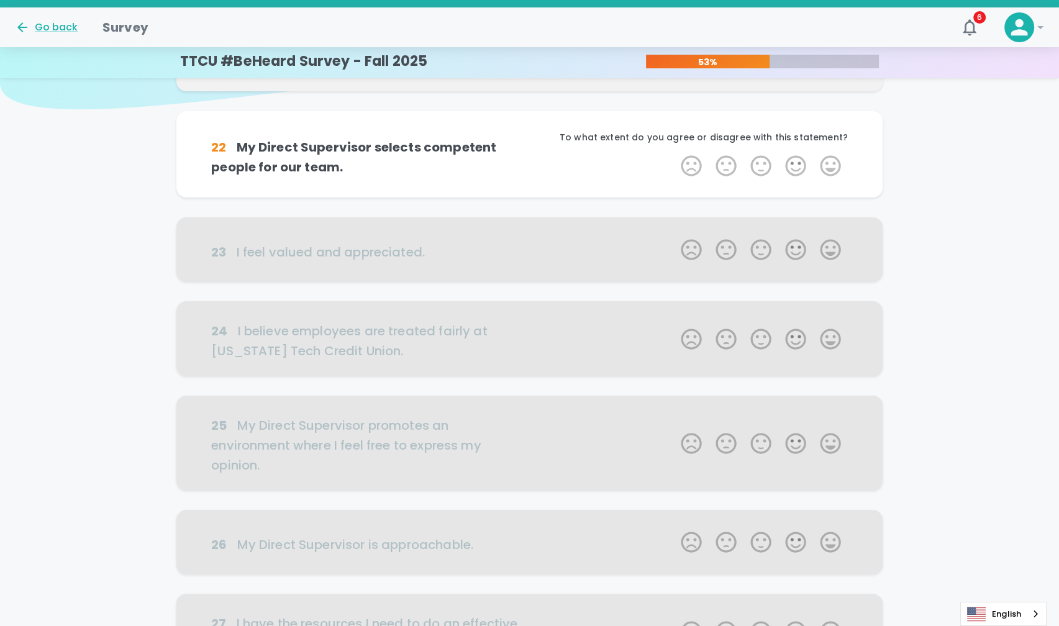
scroll to position [109, 0]
click at [800, 162] on label "4 Stars" at bounding box center [795, 164] width 35 height 25
click at [674, 152] on input "4 Stars" at bounding box center [673, 152] width 1 height 1
click at [800, 162] on label "4 Stars" at bounding box center [795, 164] width 35 height 25
click at [674, 152] on input "4 Stars" at bounding box center [673, 152] width 1 height 1
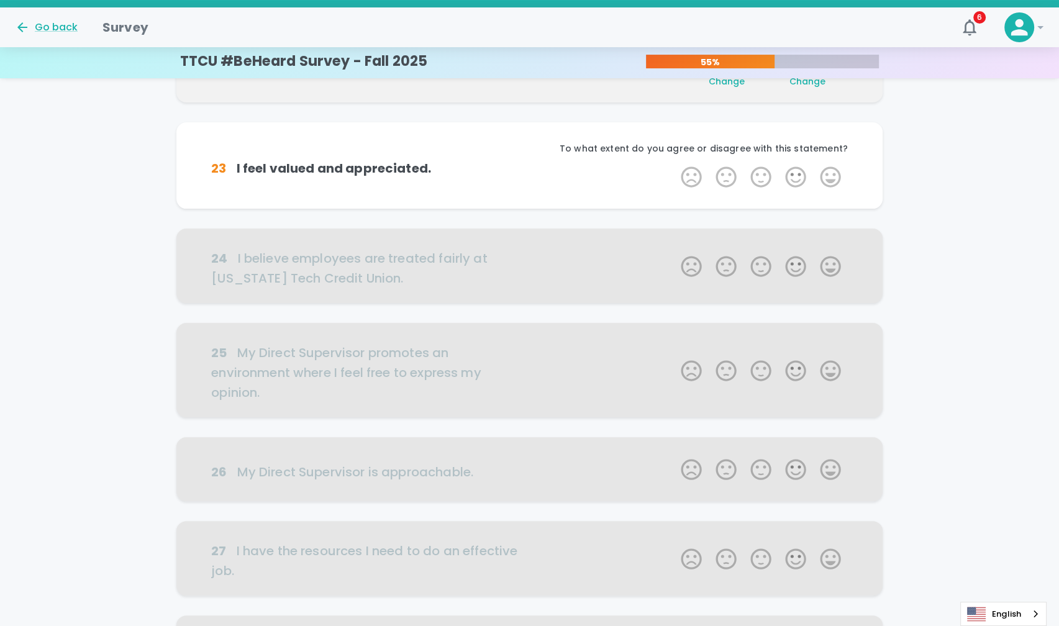
scroll to position [219, 0]
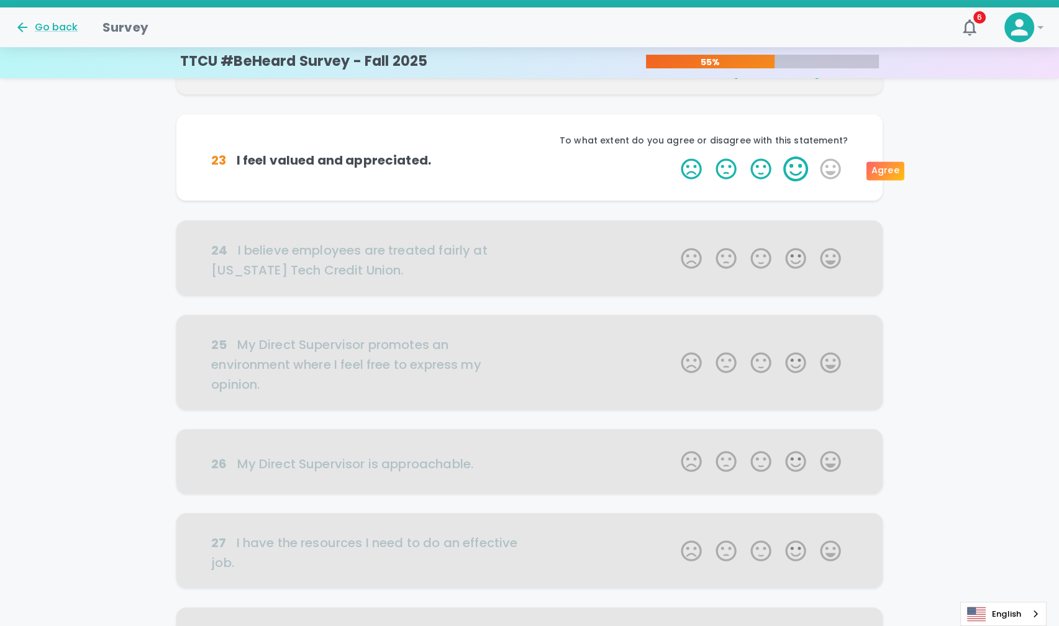
click at [801, 167] on label "4 Stars" at bounding box center [795, 169] width 35 height 25
click at [674, 157] on input "4 Stars" at bounding box center [673, 156] width 1 height 1
click at [801, 167] on label "4 Stars" at bounding box center [795, 169] width 35 height 25
click at [674, 157] on input "4 Stars" at bounding box center [673, 156] width 1 height 1
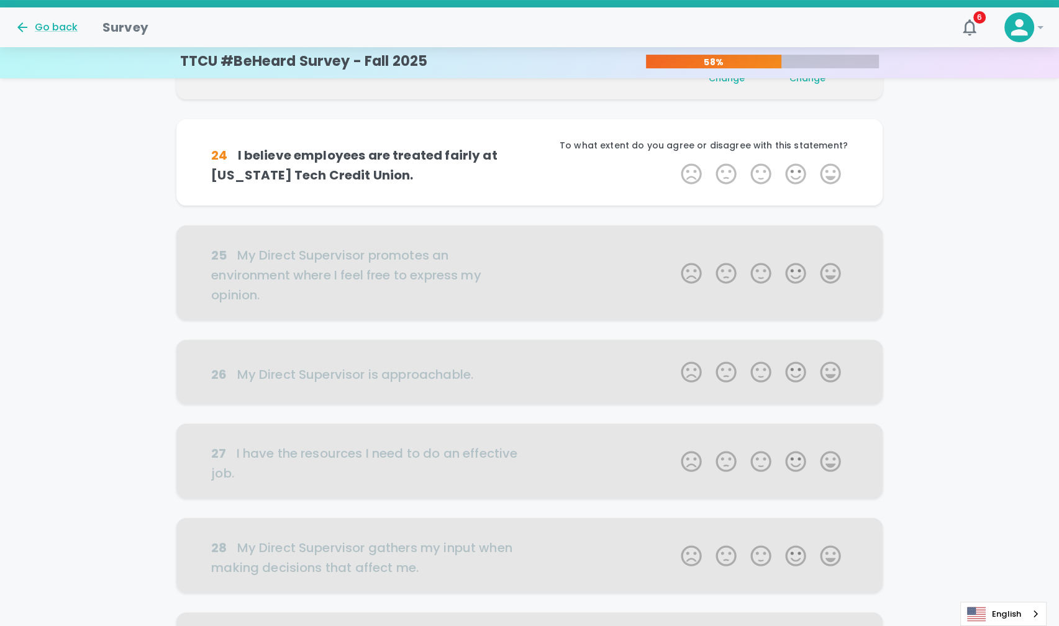
scroll to position [328, 0]
click at [800, 181] on label "4 Stars" at bounding box center [795, 173] width 35 height 25
click at [674, 161] on input "4 Stars" at bounding box center [673, 160] width 1 height 1
click at [800, 181] on label "4 Stars" at bounding box center [795, 173] width 35 height 25
click at [674, 161] on input "4 Stars" at bounding box center [673, 160] width 1 height 1
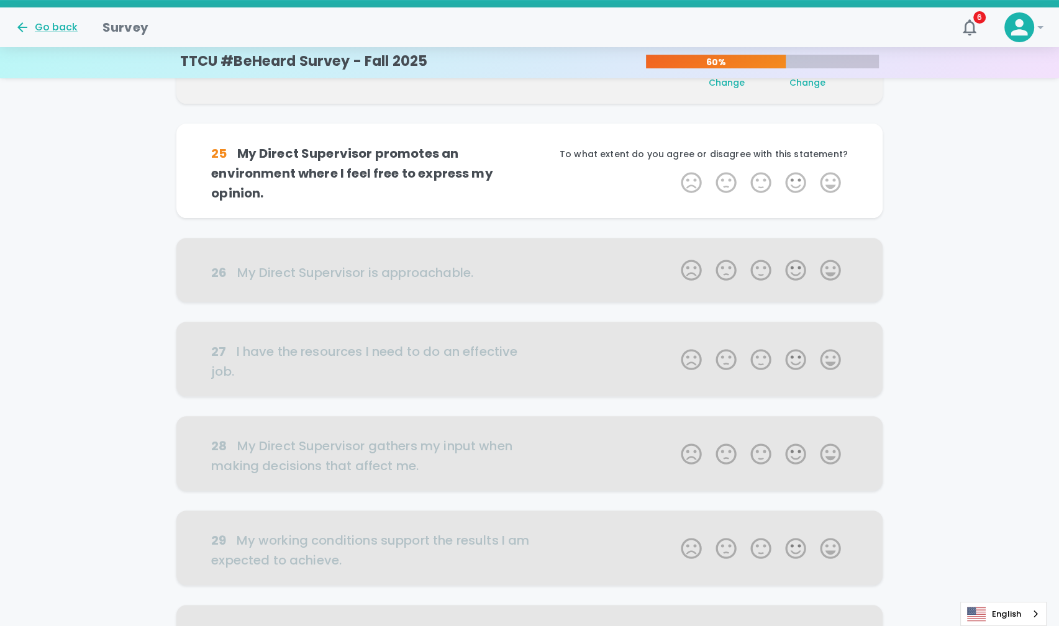
scroll to position [437, 0]
click at [800, 181] on label "4 Stars" at bounding box center [795, 182] width 35 height 25
click at [674, 170] on input "4 Stars" at bounding box center [673, 169] width 1 height 1
click at [800, 181] on label "4 Stars" at bounding box center [795, 182] width 35 height 25
click at [674, 170] on input "4 Stars" at bounding box center [673, 169] width 1 height 1
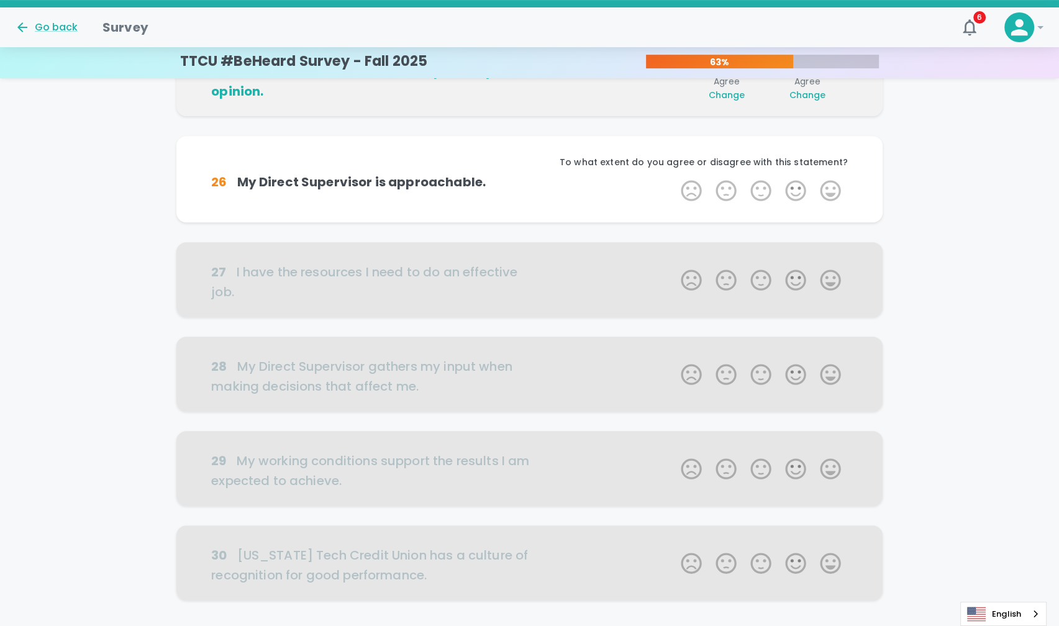
scroll to position [547, 0]
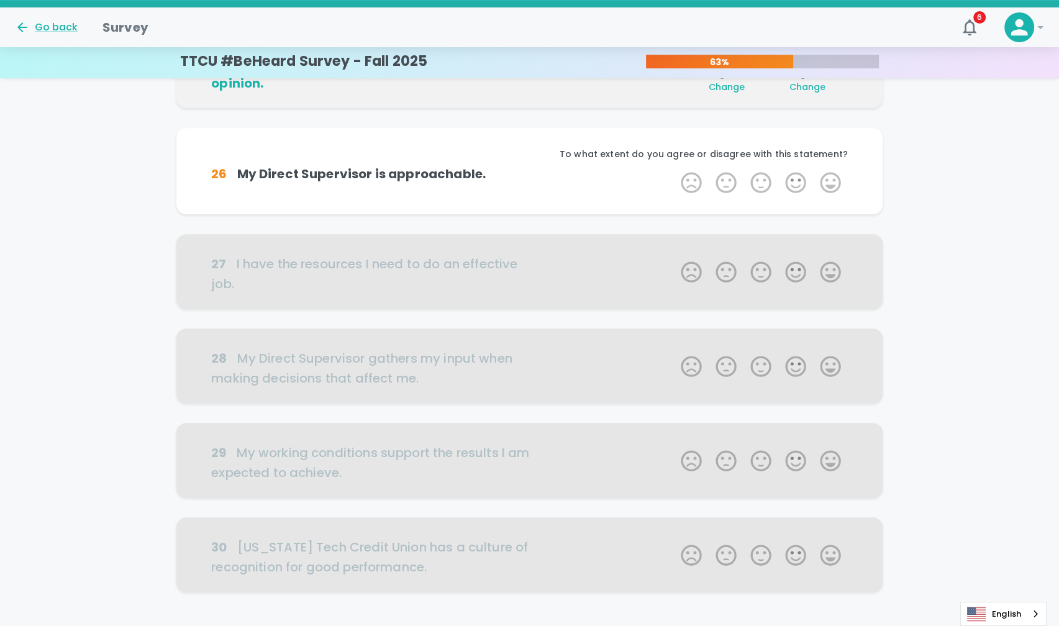
click at [800, 181] on label "4 Stars" at bounding box center [795, 182] width 35 height 25
click at [674, 170] on input "4 Stars" at bounding box center [673, 170] width 1 height 1
click at [800, 181] on label "4 Stars" at bounding box center [795, 182] width 35 height 25
click at [674, 170] on input "4 Stars" at bounding box center [673, 170] width 1 height 1
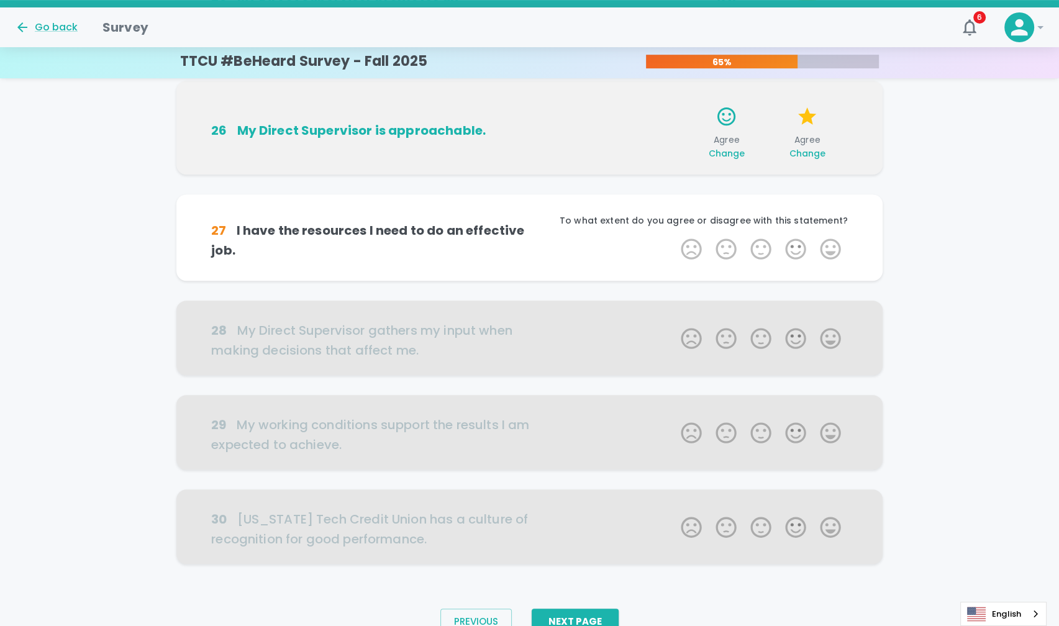
scroll to position [632, 0]
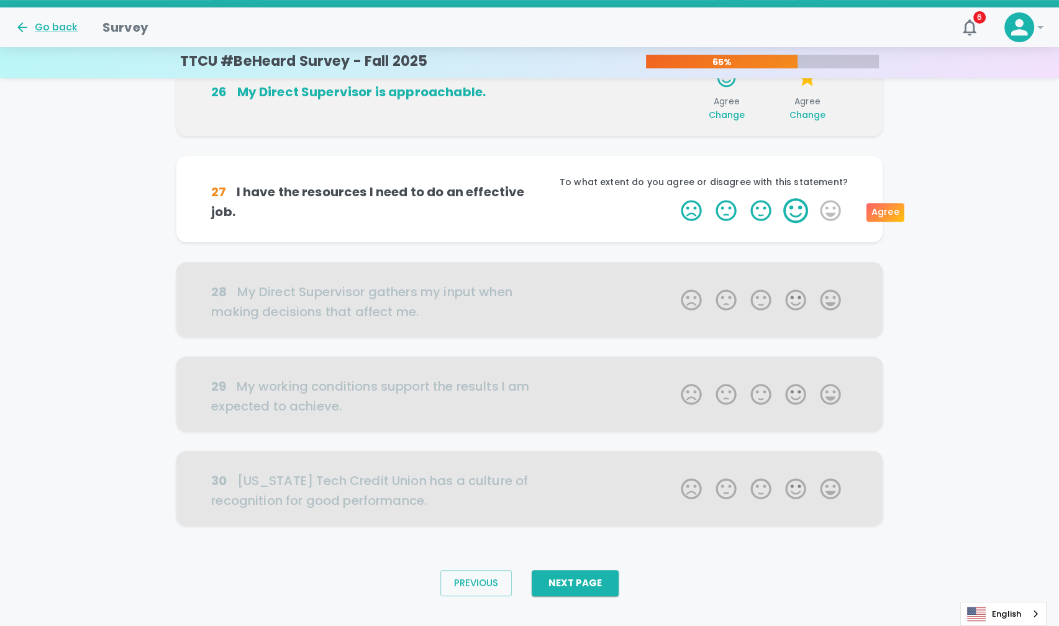
click at [798, 216] on label "4 Stars" at bounding box center [795, 210] width 35 height 25
click at [674, 198] on input "4 Stars" at bounding box center [673, 198] width 1 height 1
click at [798, 216] on label "4 Stars" at bounding box center [795, 210] width 35 height 25
click at [674, 198] on input "4 Stars" at bounding box center [673, 198] width 1 height 1
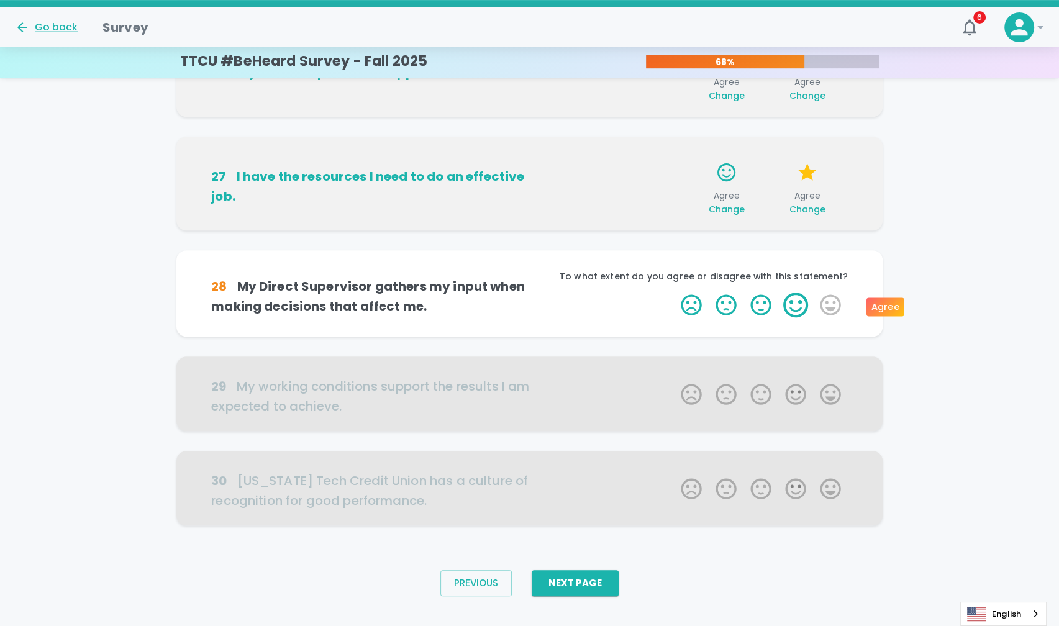
click at [800, 303] on label "4 Stars" at bounding box center [795, 305] width 35 height 25
click at [674, 293] on input "4 Stars" at bounding box center [673, 292] width 1 height 1
click at [800, 303] on label "4 Stars" at bounding box center [795, 305] width 35 height 25
click at [674, 293] on input "4 Stars" at bounding box center [673, 292] width 1 height 1
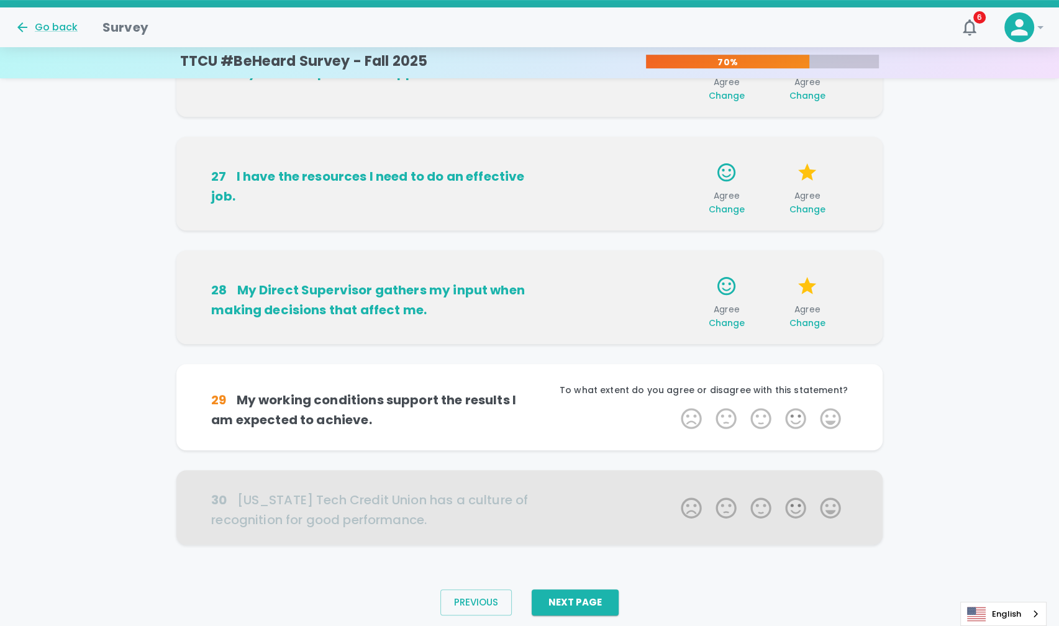
scroll to position [671, 0]
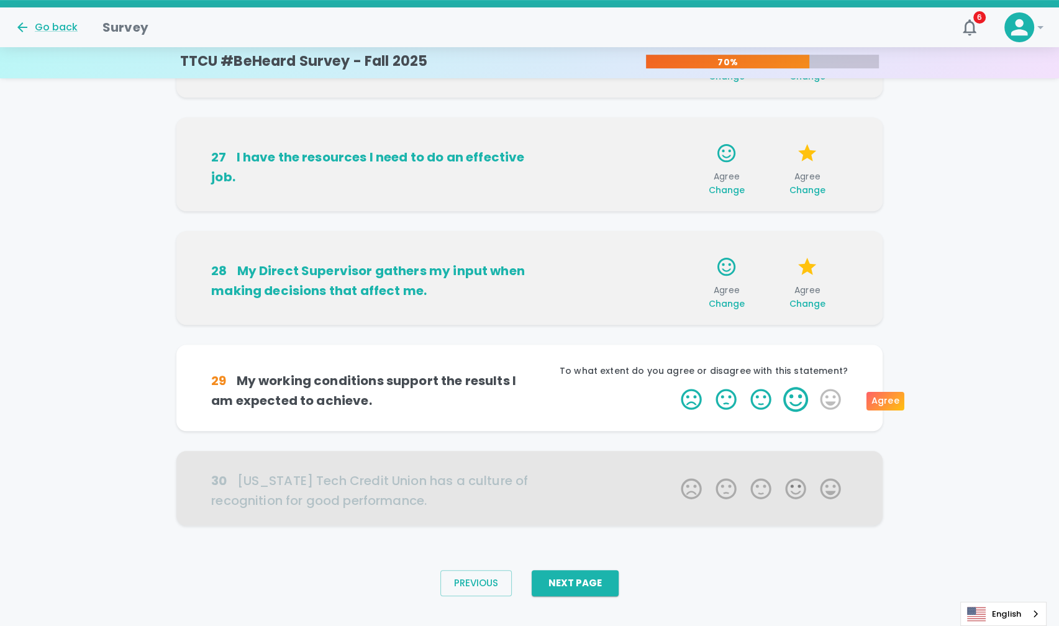
click at [796, 401] on label "4 Stars" at bounding box center [795, 399] width 35 height 25
click at [674, 387] on input "4 Stars" at bounding box center [673, 386] width 1 height 1
click at [796, 401] on label "4 Stars" at bounding box center [795, 399] width 35 height 25
click at [674, 387] on input "4 Stars" at bounding box center [673, 386] width 1 height 1
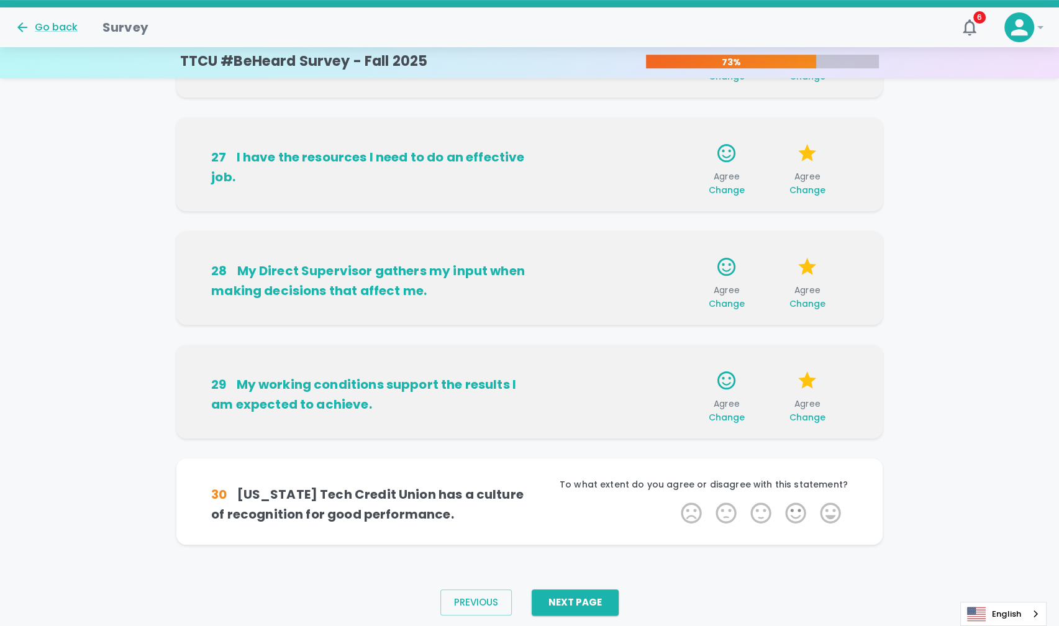
scroll to position [691, 0]
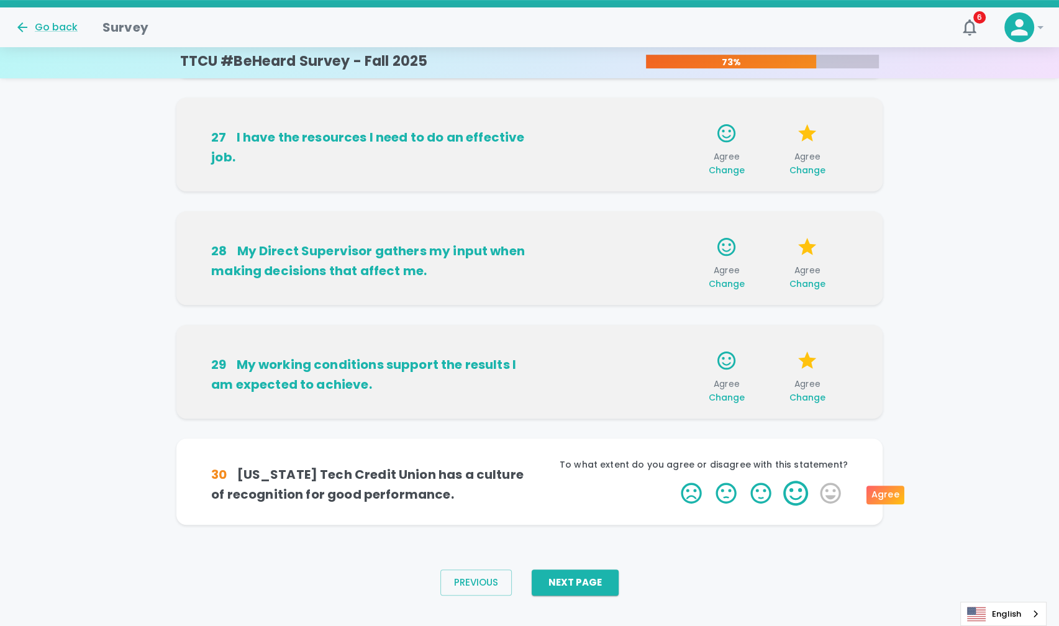
click at [796, 494] on label "4 Stars" at bounding box center [795, 493] width 35 height 25
click at [674, 481] on input "4 Stars" at bounding box center [673, 480] width 1 height 1
click at [796, 494] on label "4 Stars" at bounding box center [795, 493] width 35 height 25
click at [674, 481] on input "4 Stars" at bounding box center [673, 480] width 1 height 1
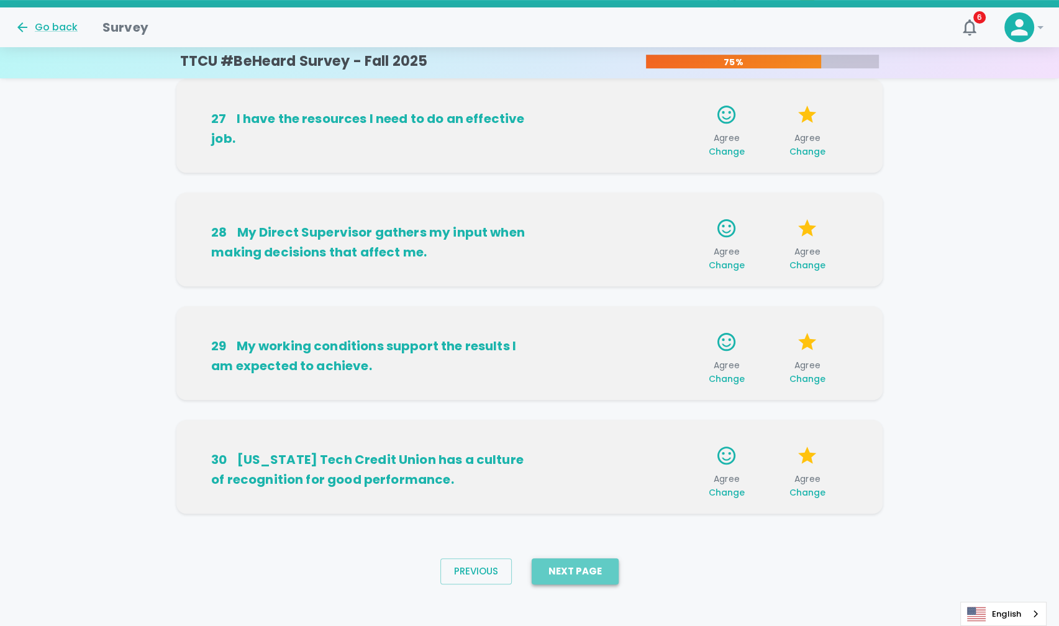
click at [588, 578] on button "Next Page" at bounding box center [575, 571] width 87 height 26
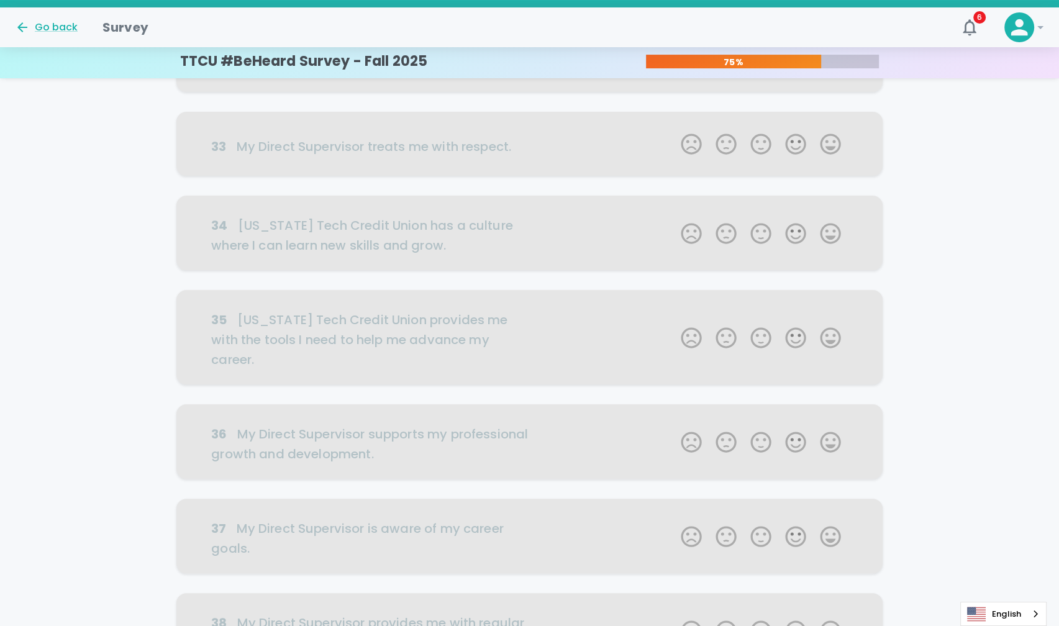
scroll to position [0, 0]
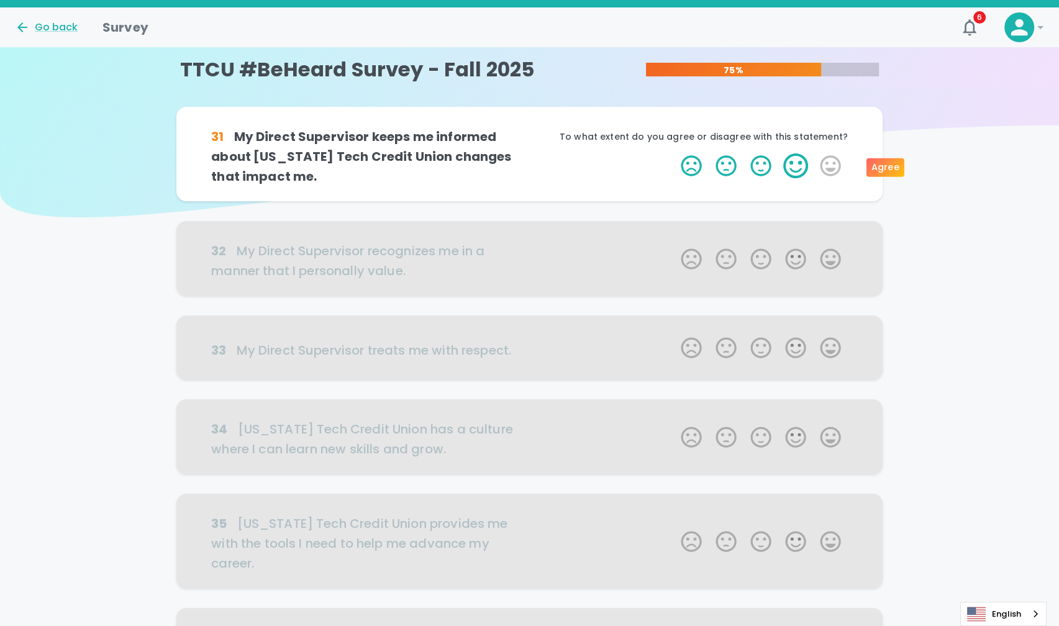
click at [800, 162] on label "4 Stars" at bounding box center [795, 165] width 35 height 25
click at [674, 153] on input "4 Stars" at bounding box center [673, 153] width 1 height 1
click at [800, 162] on label "4 Stars" at bounding box center [795, 165] width 35 height 25
click at [674, 153] on input "4 Stars" at bounding box center [673, 153] width 1 height 1
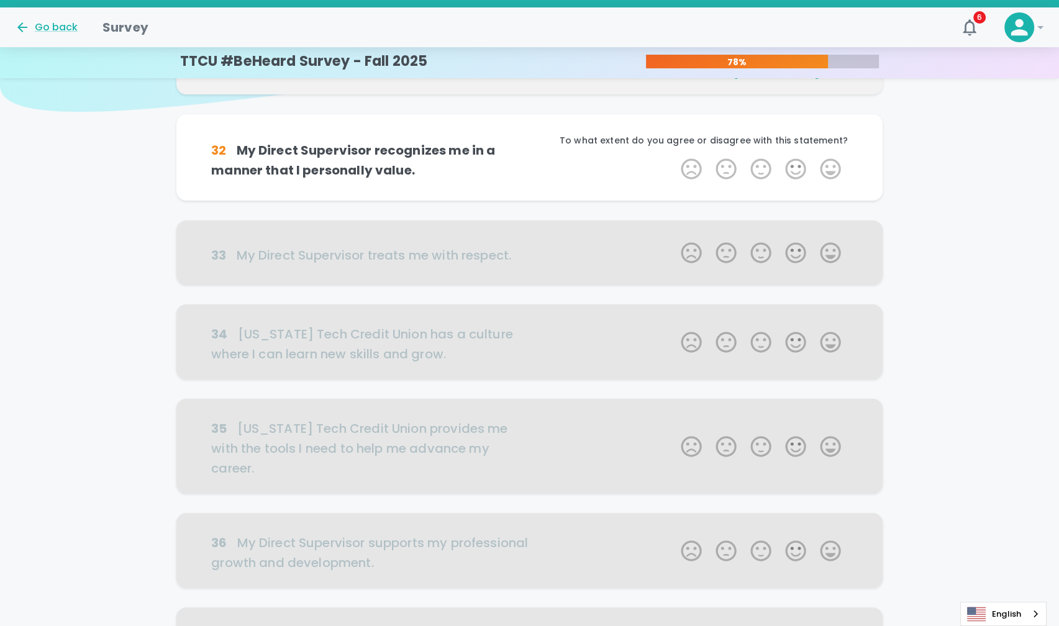
scroll to position [109, 0]
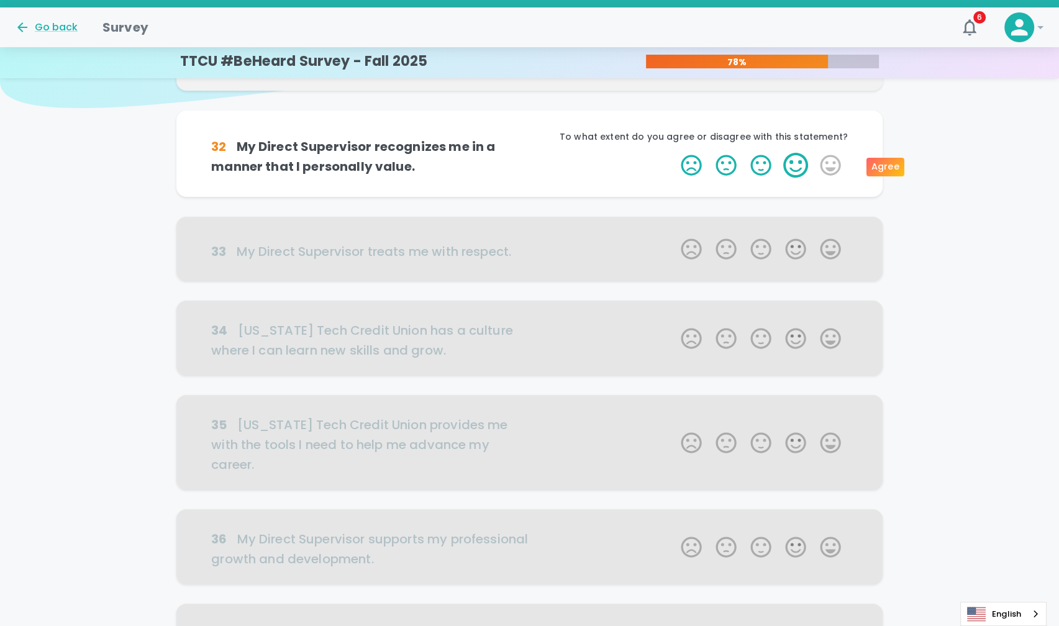
click at [792, 173] on label "4 Stars" at bounding box center [795, 165] width 35 height 25
click at [674, 153] on input "4 Stars" at bounding box center [673, 152] width 1 height 1
click at [792, 173] on label "4 Stars" at bounding box center [795, 165] width 35 height 25
click at [674, 153] on input "4 Stars" at bounding box center [673, 152] width 1 height 1
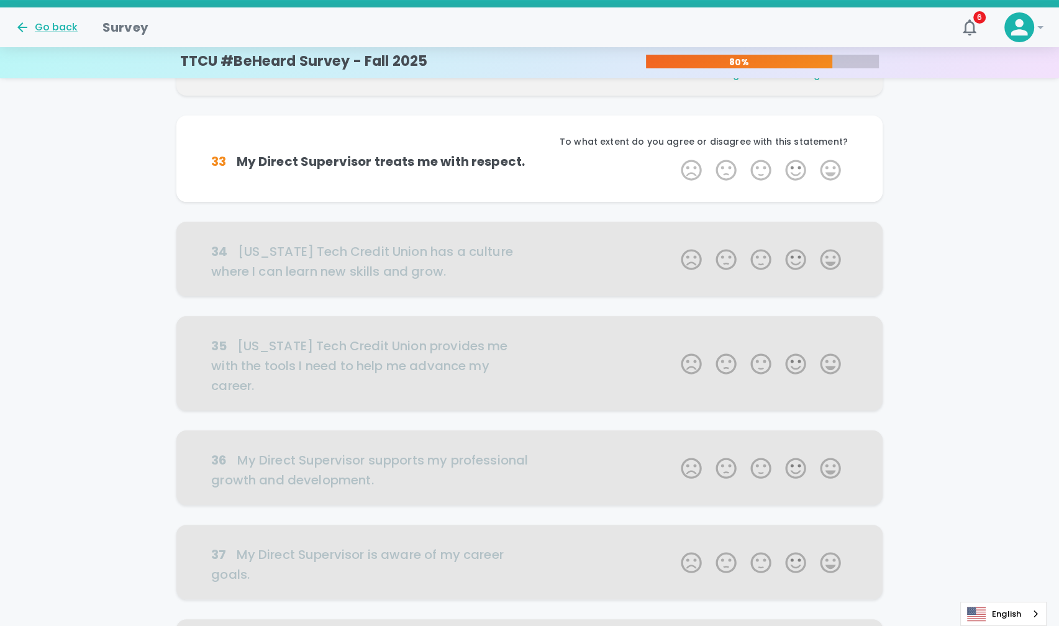
scroll to position [219, 0]
click at [792, 173] on label "4 Stars" at bounding box center [795, 169] width 35 height 25
click at [674, 157] on input "4 Stars" at bounding box center [673, 157] width 1 height 1
click at [792, 173] on label "4 Stars" at bounding box center [795, 169] width 35 height 25
click at [674, 157] on input "4 Stars" at bounding box center [673, 157] width 1 height 1
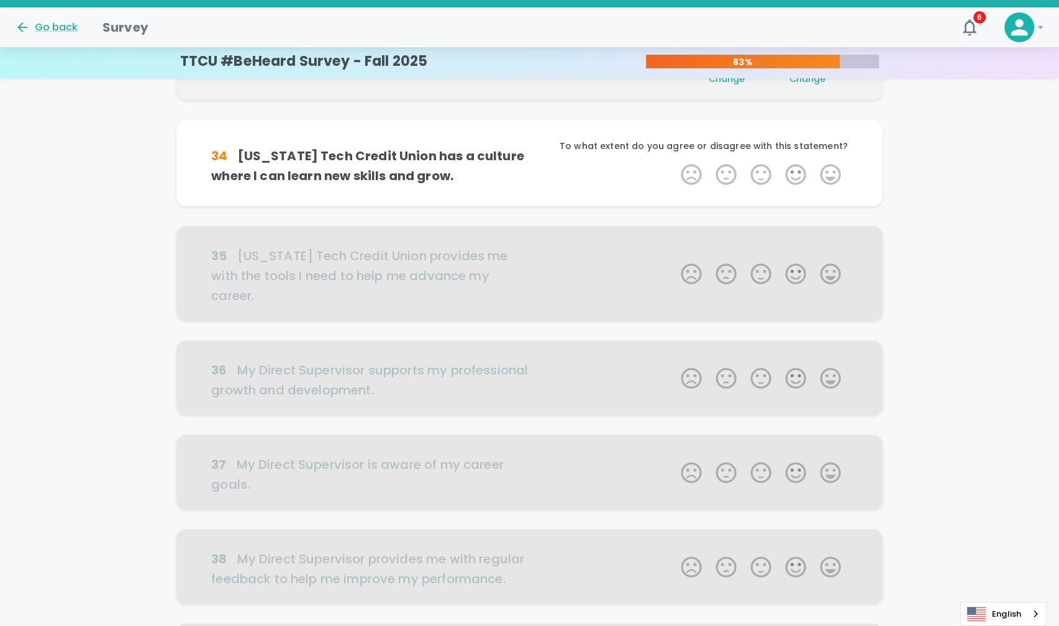
scroll to position [328, 0]
click at [792, 173] on label "4 Stars" at bounding box center [795, 174] width 35 height 25
click at [674, 162] on input "4 Stars" at bounding box center [673, 161] width 1 height 1
click at [792, 173] on label "4 Stars" at bounding box center [795, 174] width 35 height 25
click at [674, 162] on input "4 Stars" at bounding box center [673, 161] width 1 height 1
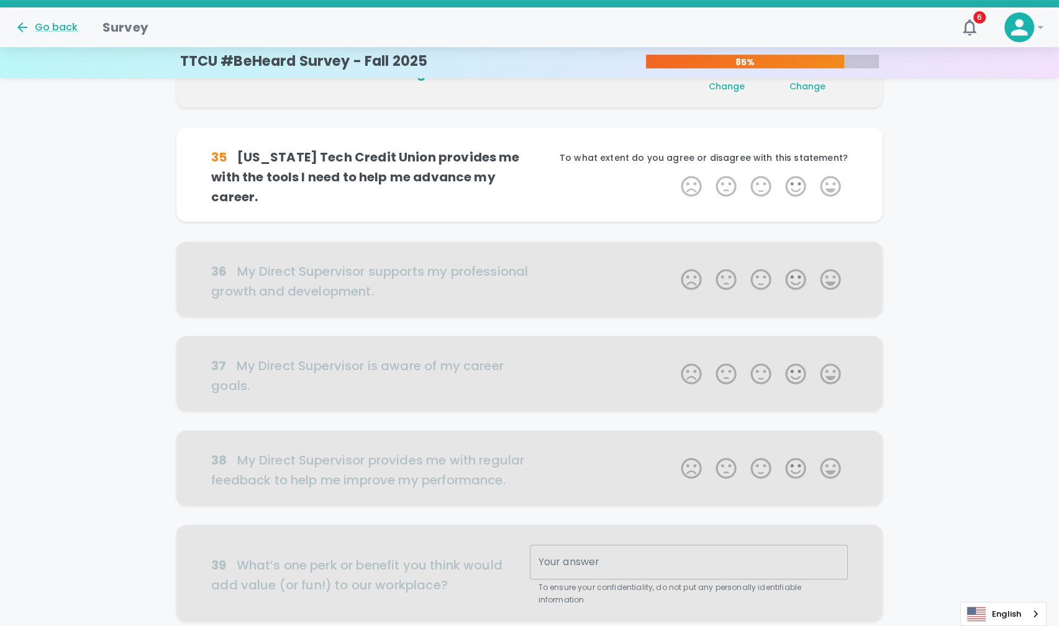
scroll to position [437, 0]
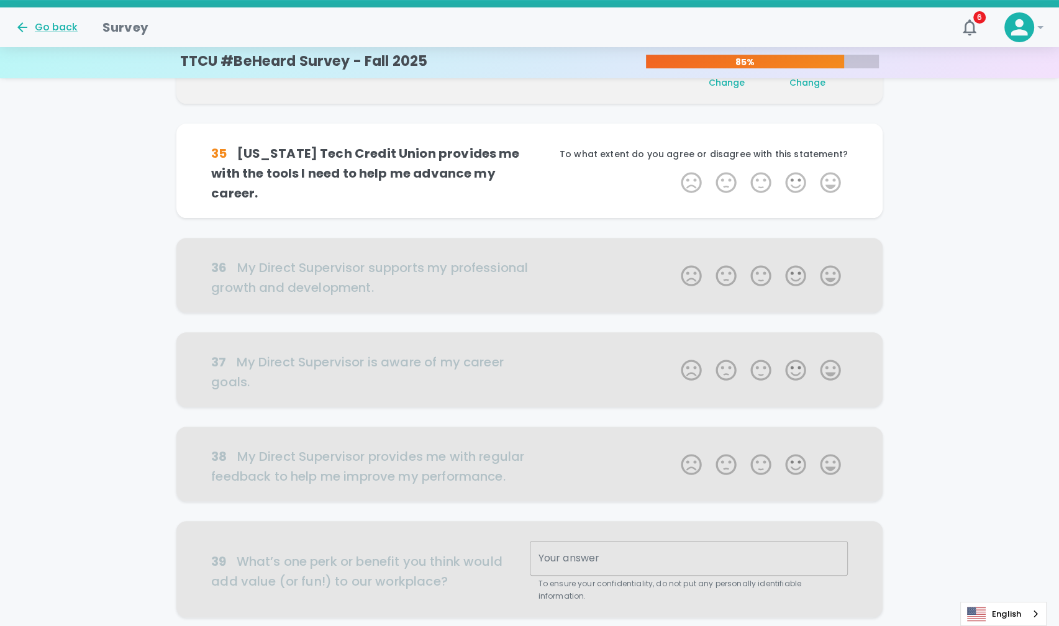
click at [792, 173] on label "4 Stars" at bounding box center [795, 182] width 35 height 25
click at [674, 170] on input "4 Stars" at bounding box center [673, 170] width 1 height 1
click at [792, 173] on label "4 Stars" at bounding box center [795, 182] width 35 height 25
click at [674, 170] on input "4 Stars" at bounding box center [673, 170] width 1 height 1
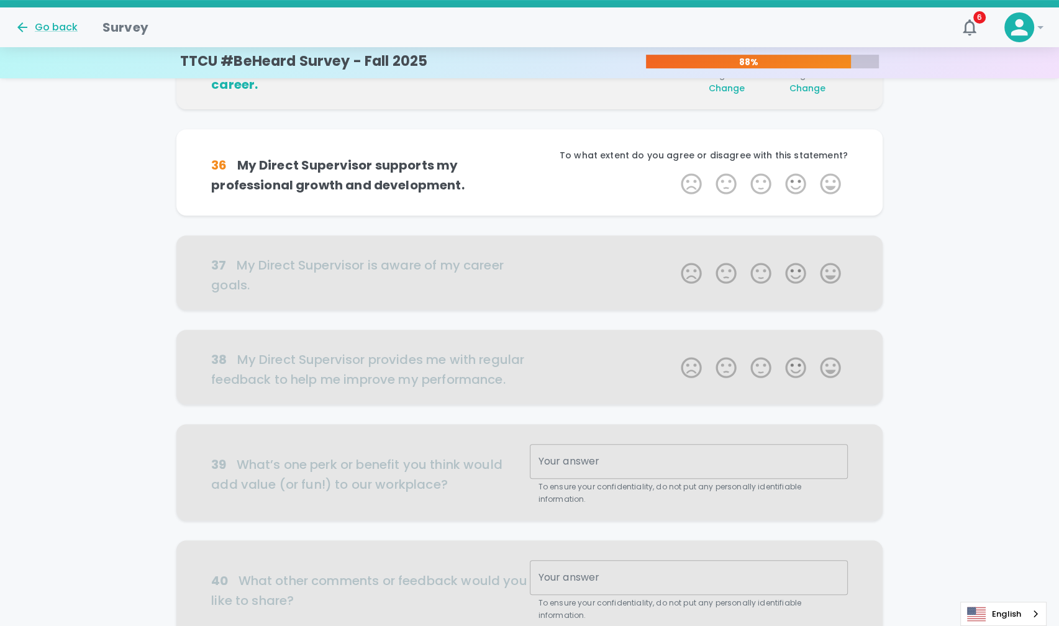
scroll to position [547, 0]
click at [792, 173] on label "4 Stars" at bounding box center [795, 183] width 35 height 25
click at [674, 171] on input "4 Stars" at bounding box center [673, 170] width 1 height 1
click at [795, 183] on label "4 Stars" at bounding box center [795, 183] width 35 height 25
click at [674, 171] on input "4 Stars" at bounding box center [673, 170] width 1 height 1
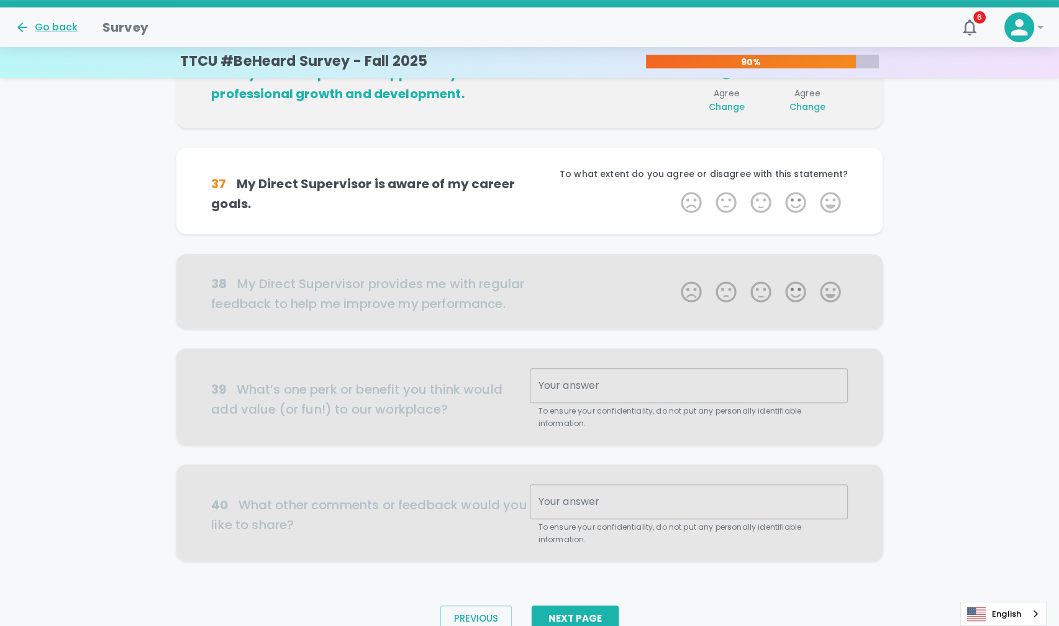
scroll to position [656, 0]
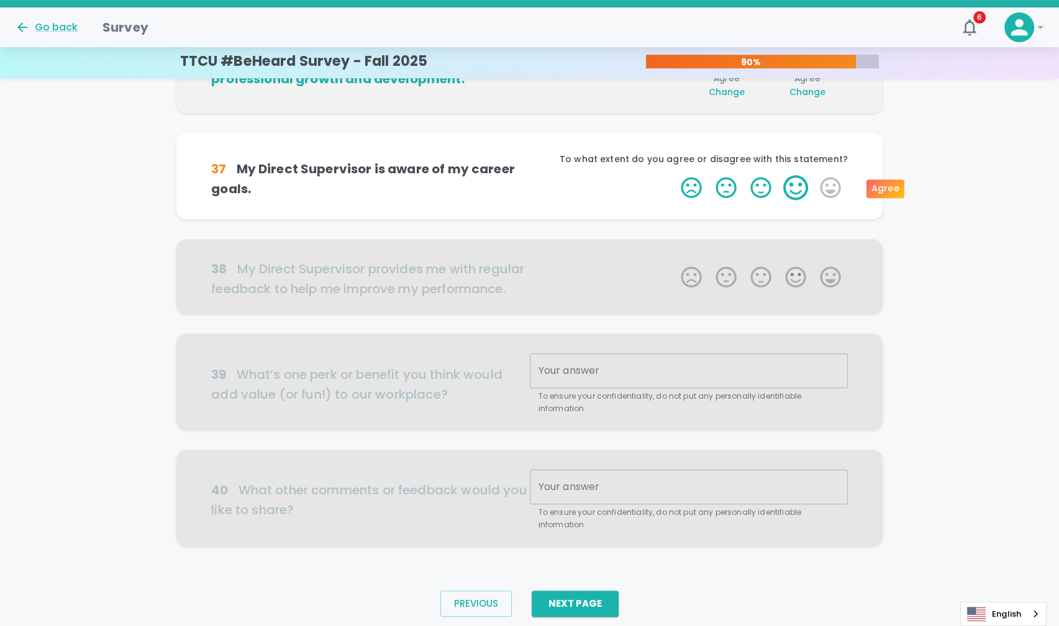
click at [795, 183] on label "4 Stars" at bounding box center [795, 187] width 35 height 25
click at [674, 175] on input "4 Stars" at bounding box center [673, 175] width 1 height 1
click at [795, 183] on label "4 Stars" at bounding box center [795, 187] width 35 height 25
click at [674, 175] on input "4 Stars" at bounding box center [673, 175] width 1 height 1
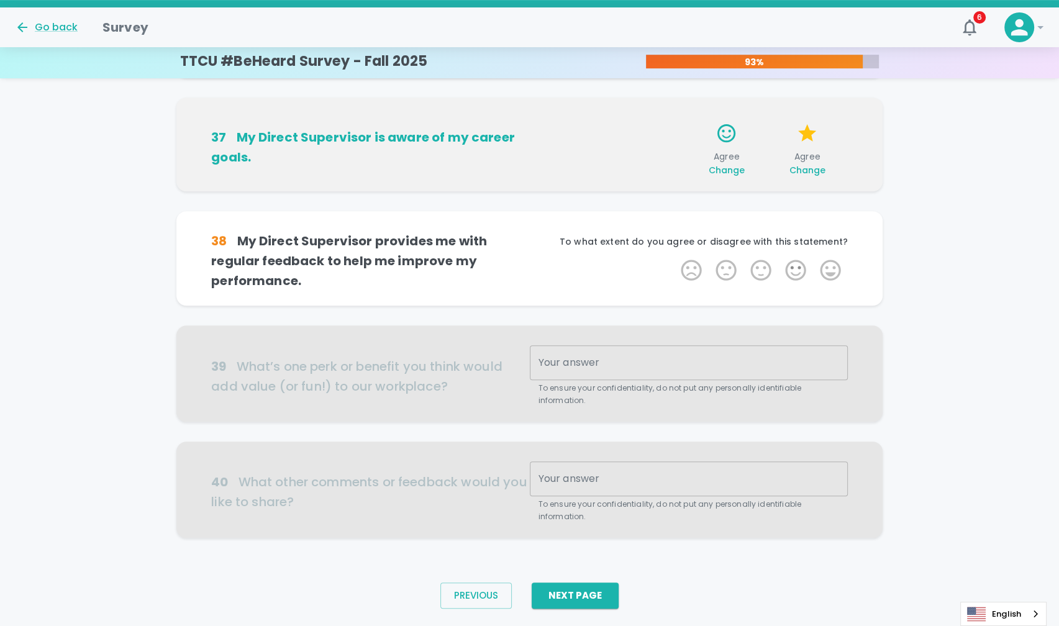
scroll to position [695, 0]
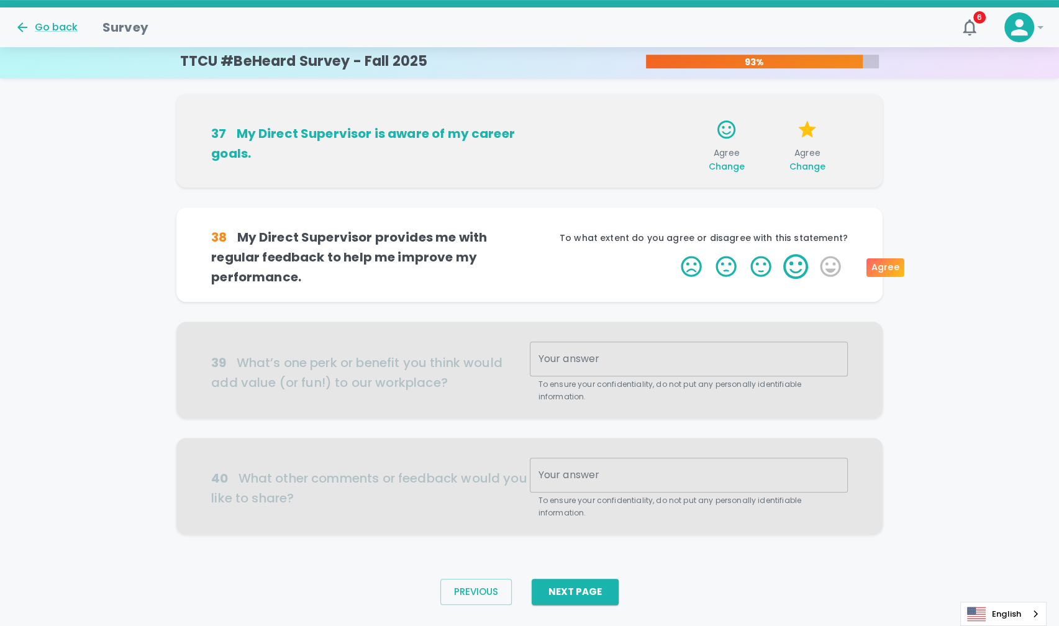
click at [793, 274] on label "4 Stars" at bounding box center [795, 266] width 35 height 25
click at [674, 254] on input "4 Stars" at bounding box center [673, 253] width 1 height 1
click at [793, 273] on label "4 Stars" at bounding box center [795, 266] width 35 height 25
click at [674, 254] on input "4 Stars" at bounding box center [673, 253] width 1 height 1
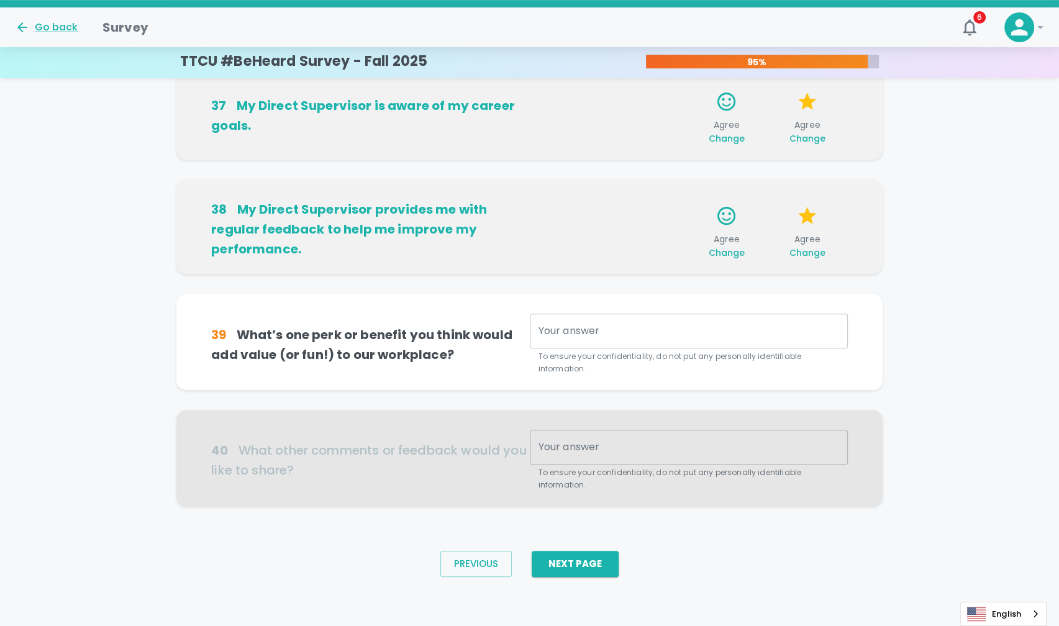
click at [537, 321] on div "x Your answer" at bounding box center [689, 331] width 318 height 35
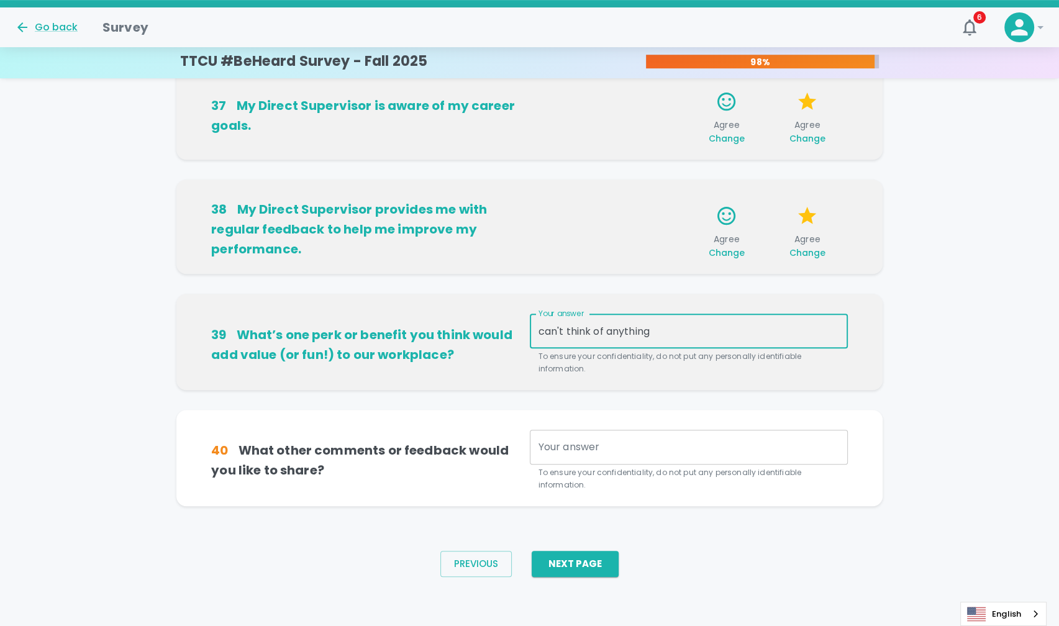
type textarea "can't think of anything"
click at [539, 446] on textarea "Your answer" at bounding box center [689, 447] width 301 height 14
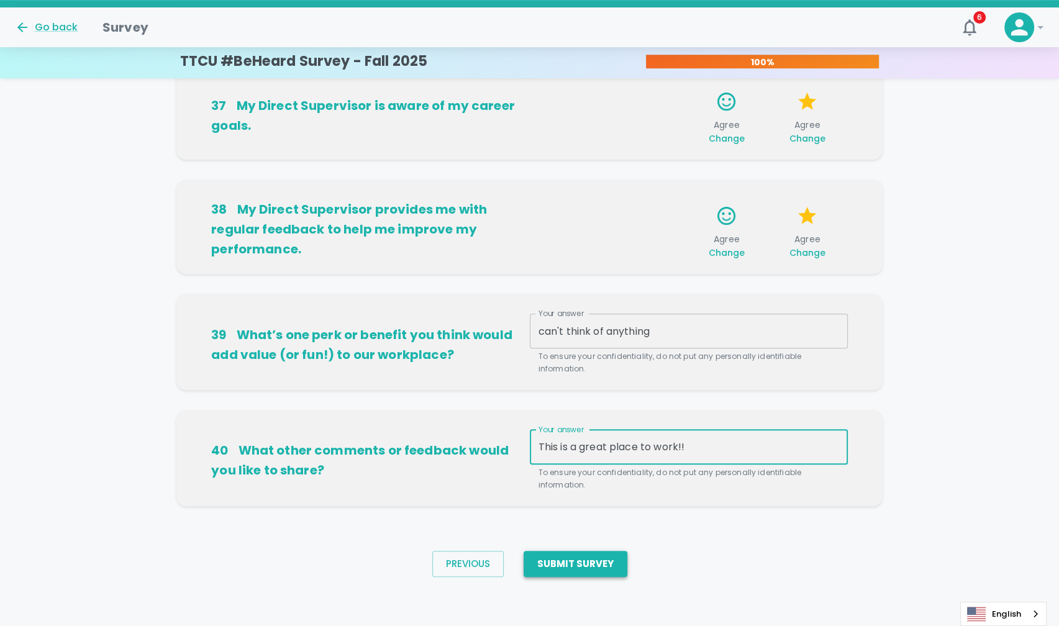
type textarea "This is a great place to work!!"
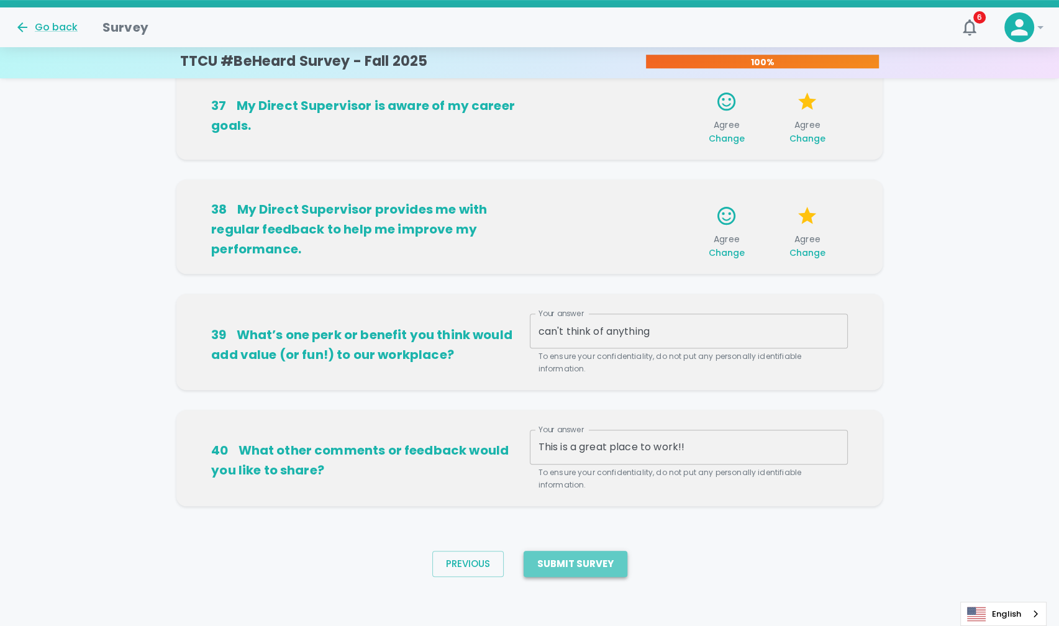
click at [589, 560] on button "Submit Survey" at bounding box center [576, 564] width 104 height 26
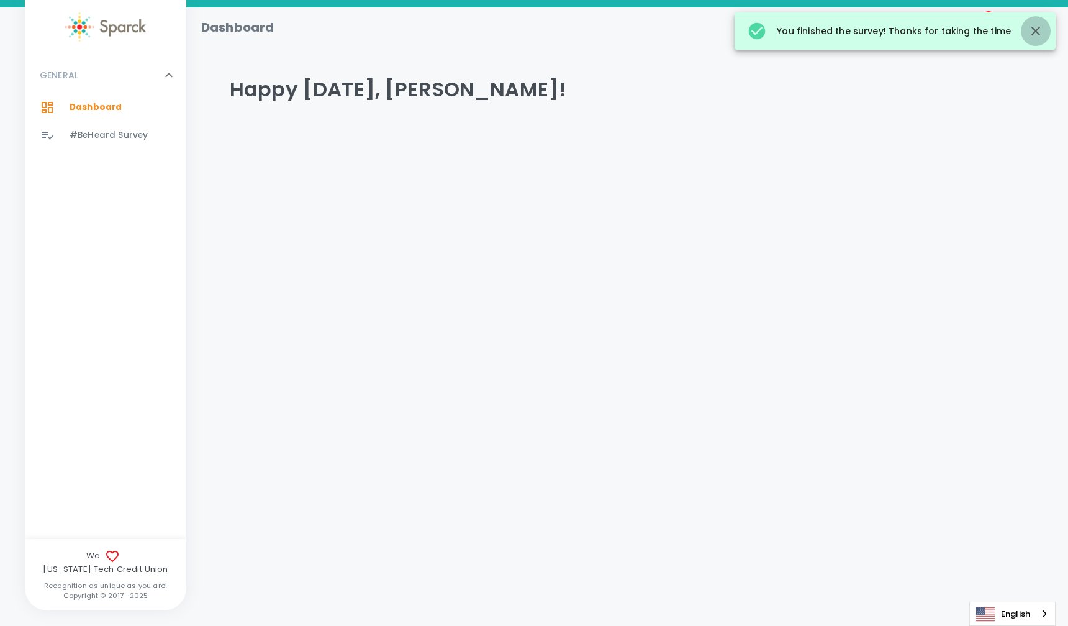
click at [1036, 35] on icon "button" at bounding box center [1036, 31] width 15 height 15
